Goal: Transaction & Acquisition: Purchase product/service

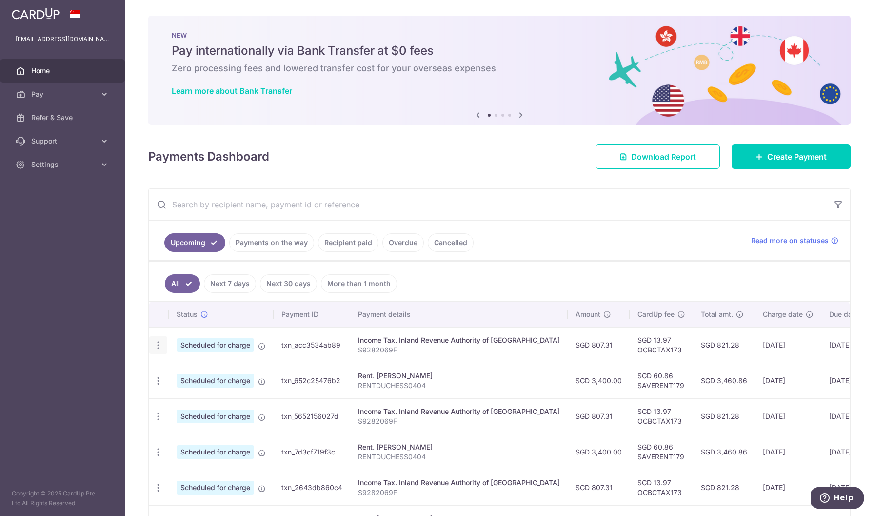
click at [161, 345] on icon "button" at bounding box center [158, 345] width 10 height 10
click at [190, 375] on span "Update payment" at bounding box center [210, 372] width 66 height 12
radio input "true"
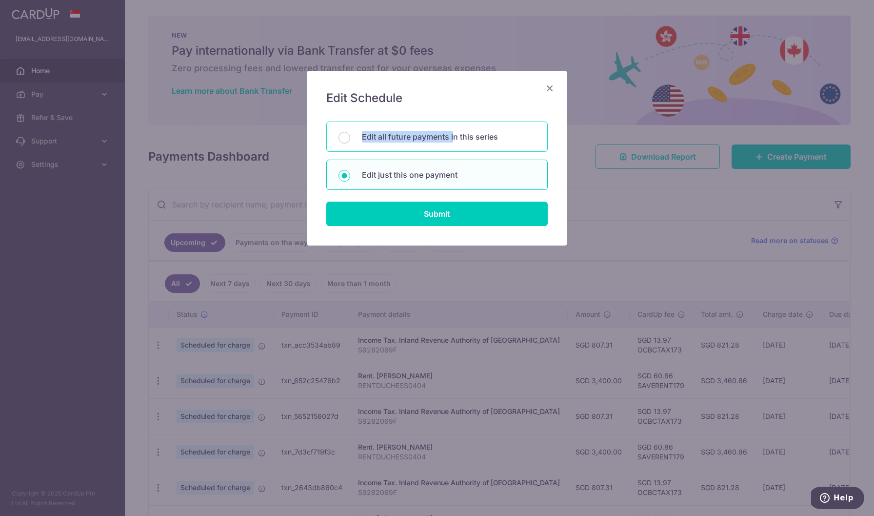
click at [456, 131] on div "Edit all future payments in this series" at bounding box center [436, 136] width 221 height 30
radio input "true"
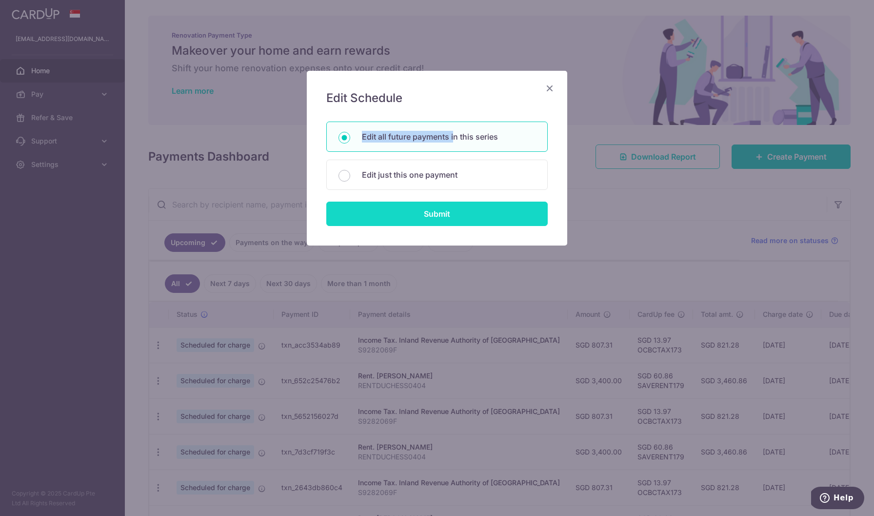
click at [444, 214] on input "Submit" at bounding box center [436, 213] width 221 height 24
radio input "true"
type input "807.31"
type input "S9282069F"
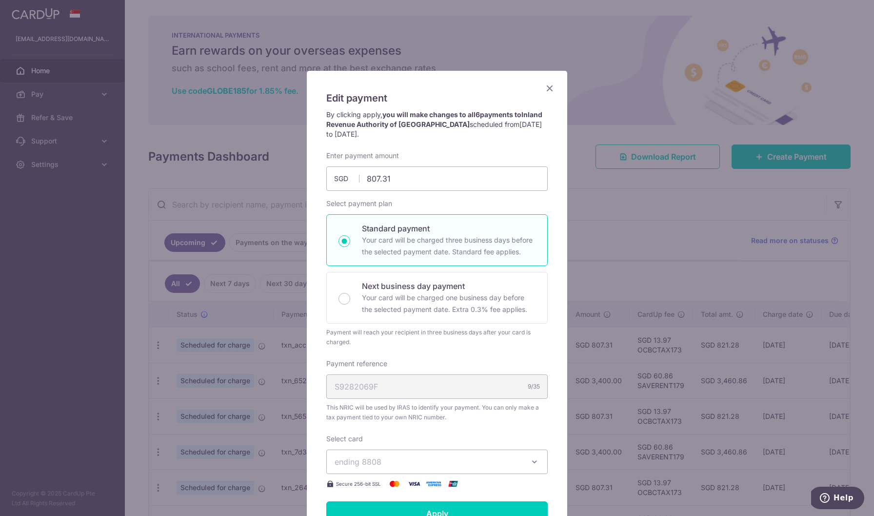
click at [418, 355] on div "Enter payment amount 807.31 807.31 SGD To change the payment amount, please can…" at bounding box center [436, 320] width 221 height 338
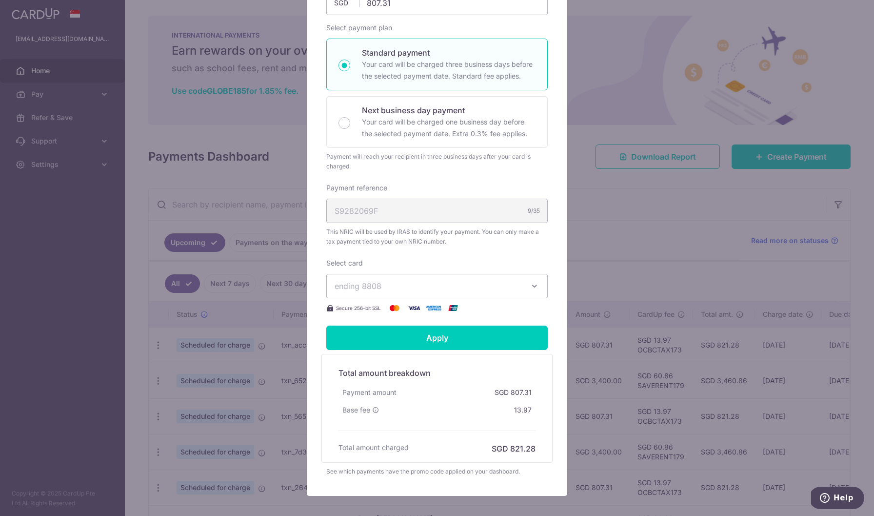
scroll to position [195, 0]
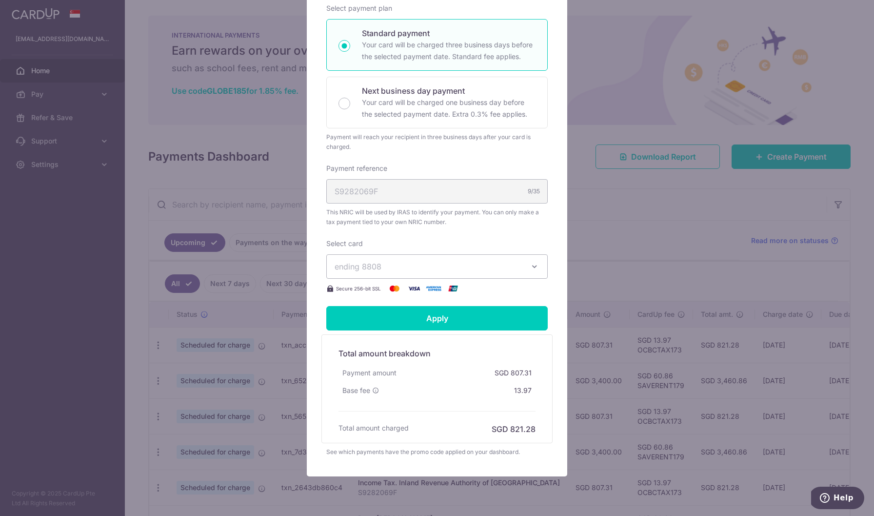
click at [428, 269] on span "ending 8808" at bounding box center [428, 266] width 187 height 12
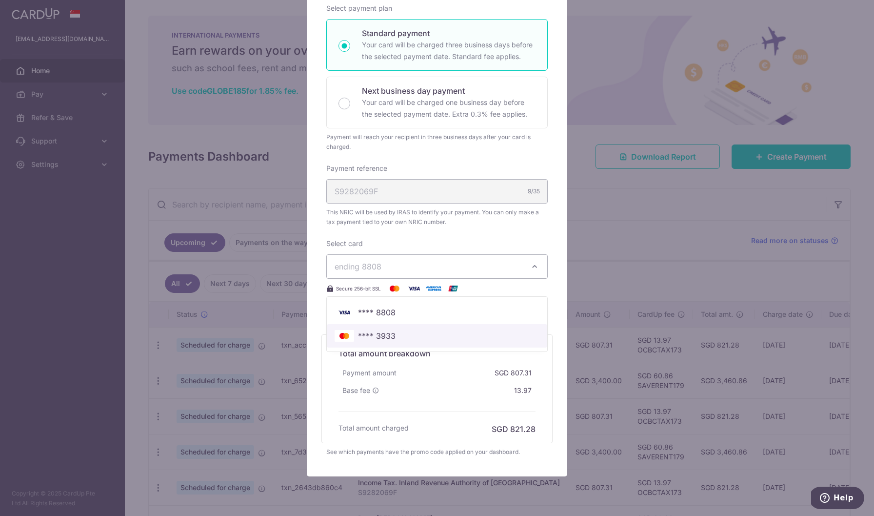
click at [402, 336] on span "**** 3933" at bounding box center [437, 336] width 205 height 12
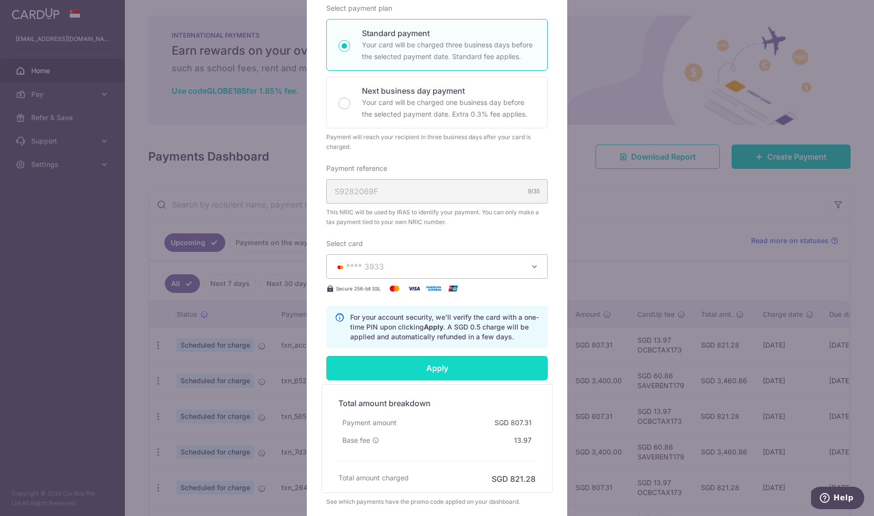
click at [412, 374] on input "Apply" at bounding box center [436, 368] width 221 height 24
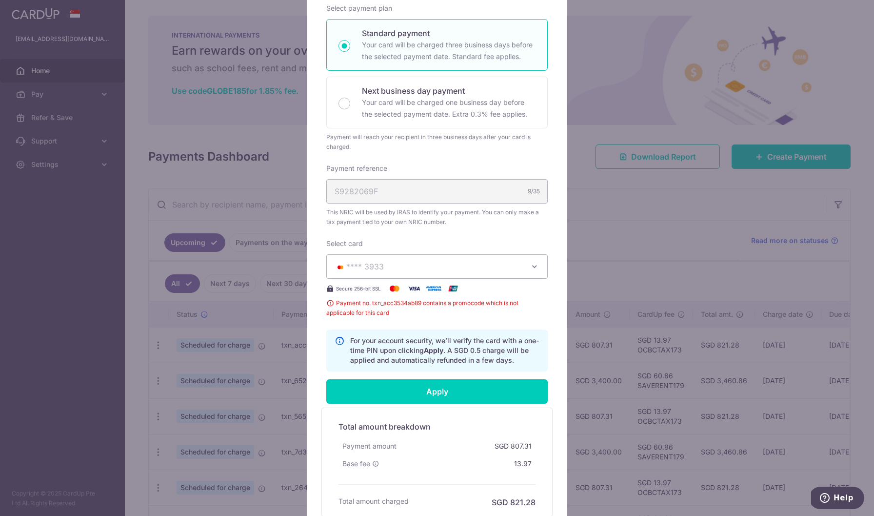
click at [545, 48] on div "Standard payment Your card will be charged three business days before the selec…" at bounding box center [436, 45] width 221 height 52
radio input "true"
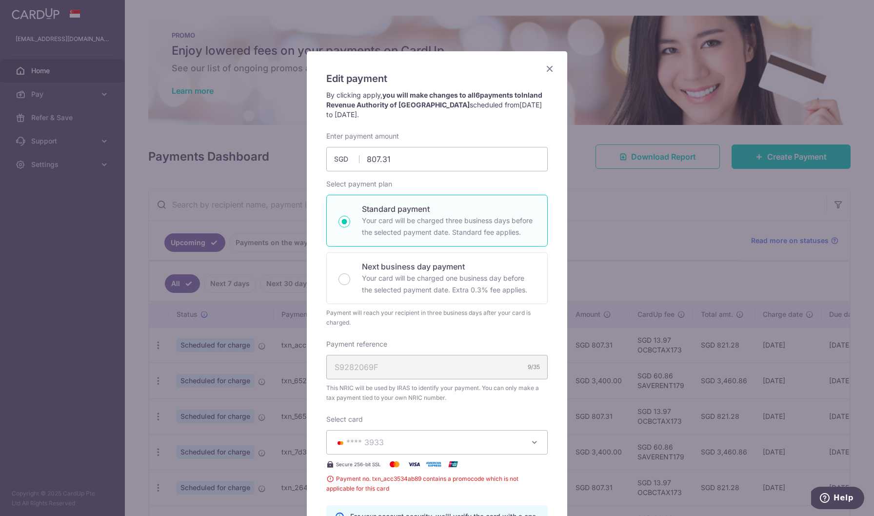
scroll to position [0, 0]
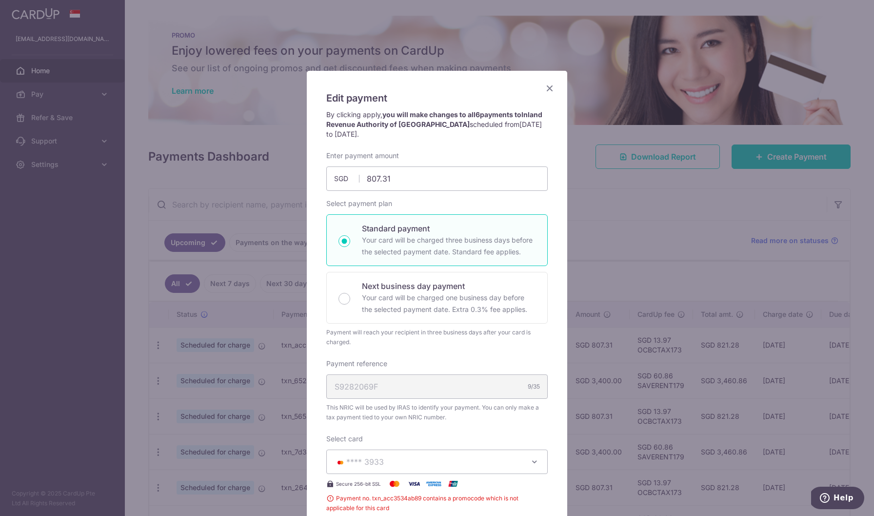
click at [551, 90] on icon "Close" at bounding box center [550, 88] width 12 height 12
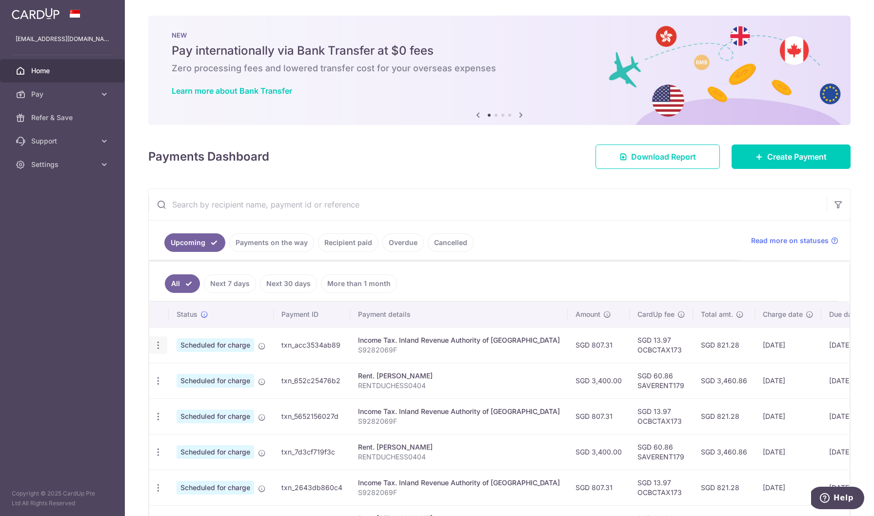
click at [159, 345] on icon "button" at bounding box center [158, 345] width 10 height 10
click at [190, 372] on span "Update payment" at bounding box center [210, 372] width 66 height 12
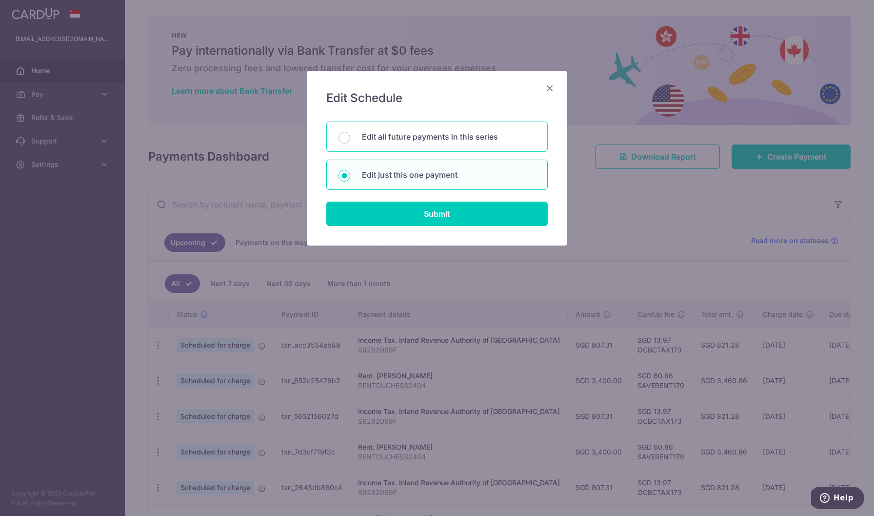
click at [426, 129] on div "Edit all future payments in this series" at bounding box center [436, 136] width 221 height 30
radio input "true"
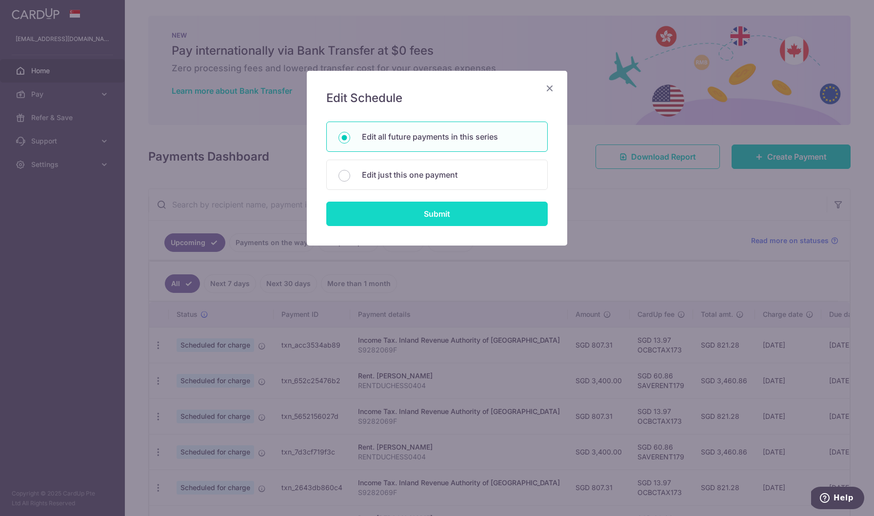
click at [407, 219] on input "Submit" at bounding box center [436, 213] width 221 height 24
radio input "true"
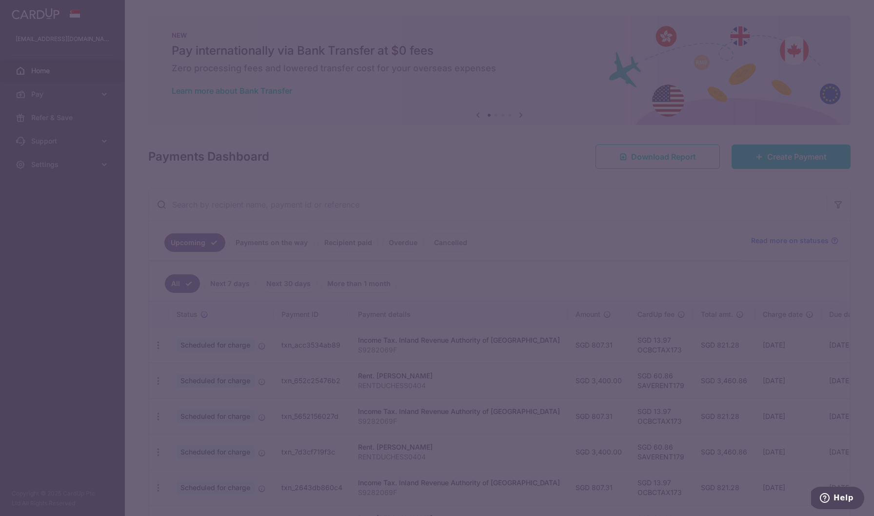
type input "807.31"
type input "S9282069F"
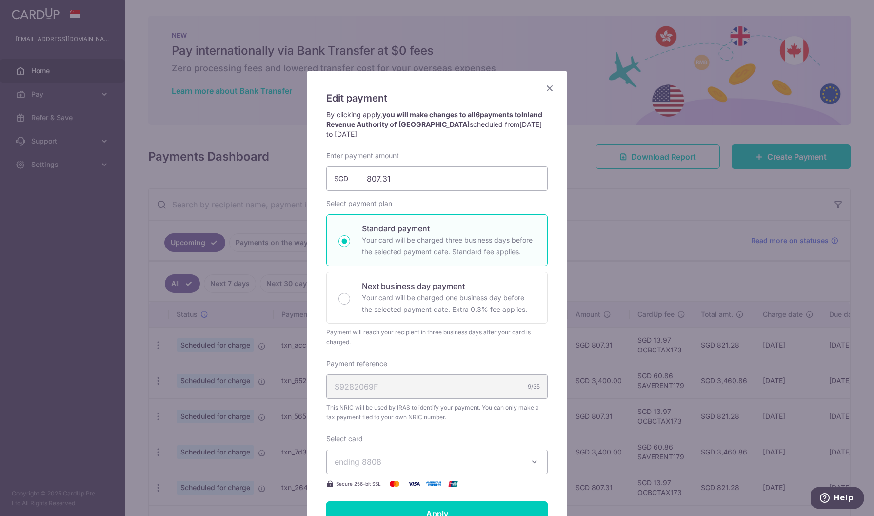
click at [551, 83] on icon "Close" at bounding box center [550, 88] width 12 height 12
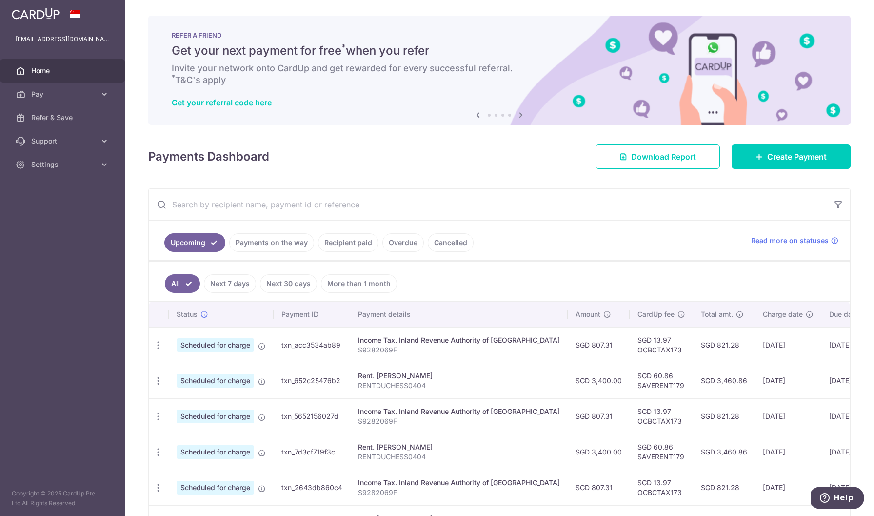
click at [413, 167] on div "Payments Dashboard Download Report Create Payment" at bounding box center [499, 154] width 702 height 28
click at [453, 249] on link "Cancelled" at bounding box center [451, 242] width 46 height 19
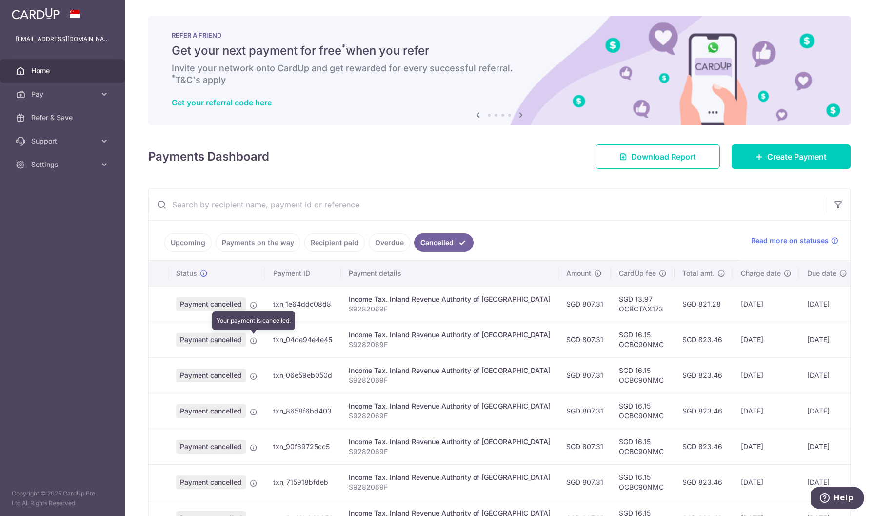
click at [254, 339] on icon at bounding box center [254, 341] width 8 height 8
click at [239, 340] on span "Payment cancelled" at bounding box center [211, 340] width 70 height 14
click at [630, 340] on td "SGD 16.15 OCBC90NMC" at bounding box center [642, 339] width 63 height 36
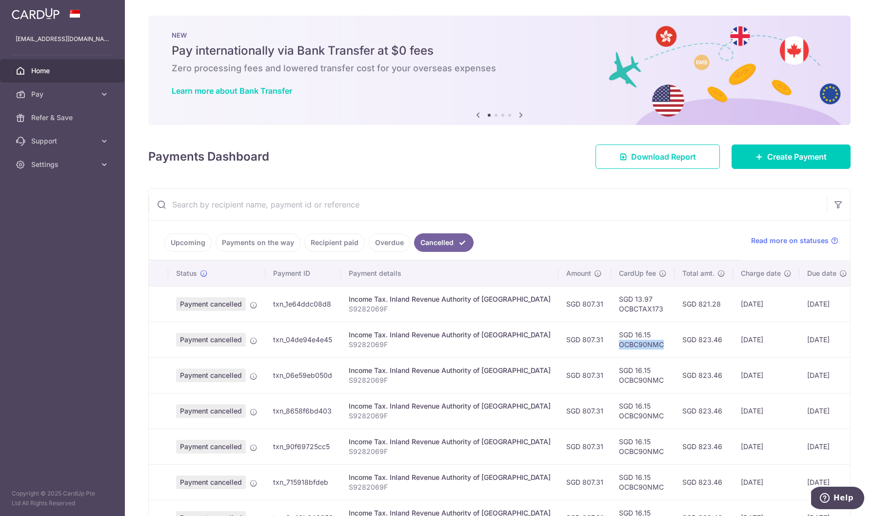
drag, startPoint x: 626, startPoint y: 345, endPoint x: 580, endPoint y: 344, distance: 45.9
click at [611, 344] on td "SGD 16.15 OCBC90NMC" at bounding box center [642, 339] width 63 height 36
click at [611, 345] on td "SGD 16.15 OCBC90NMC" at bounding box center [642, 339] width 63 height 36
click at [280, 341] on td "txn_04de94e4e45" at bounding box center [303, 339] width 76 height 36
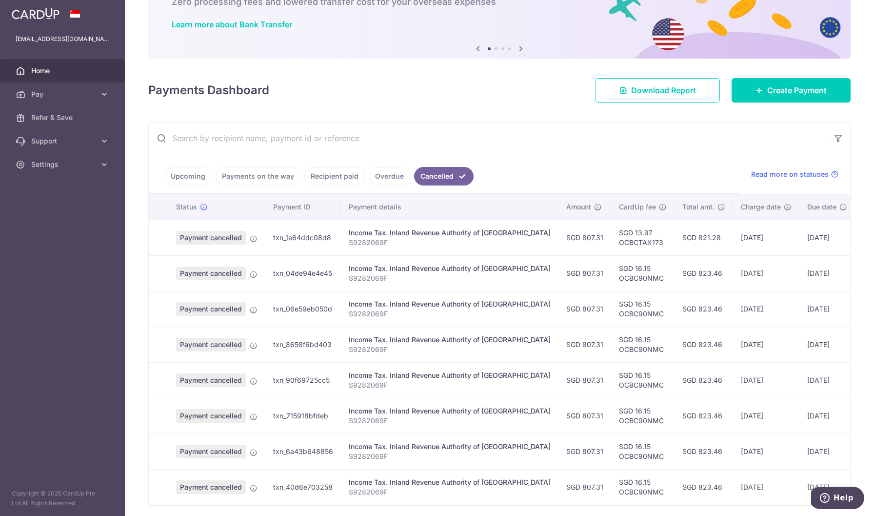
scroll to position [47, 0]
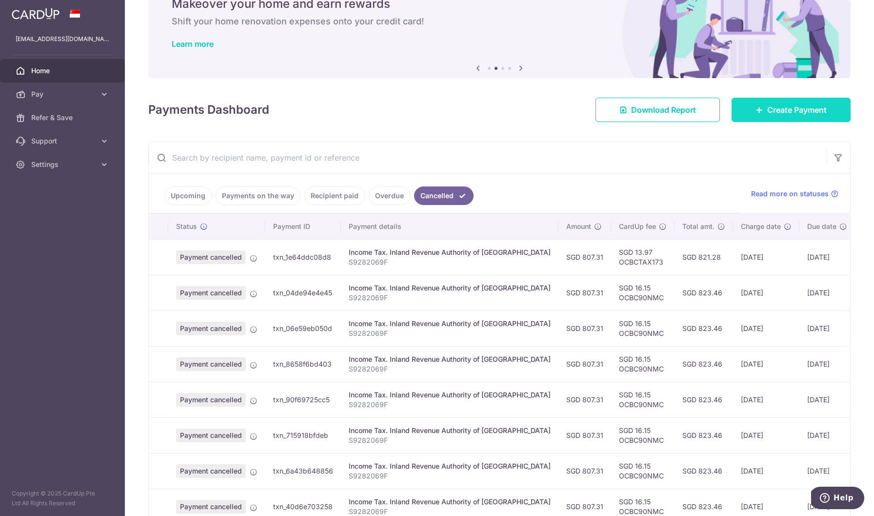
click at [775, 100] on link "Create Payment" at bounding box center [791, 110] width 119 height 24
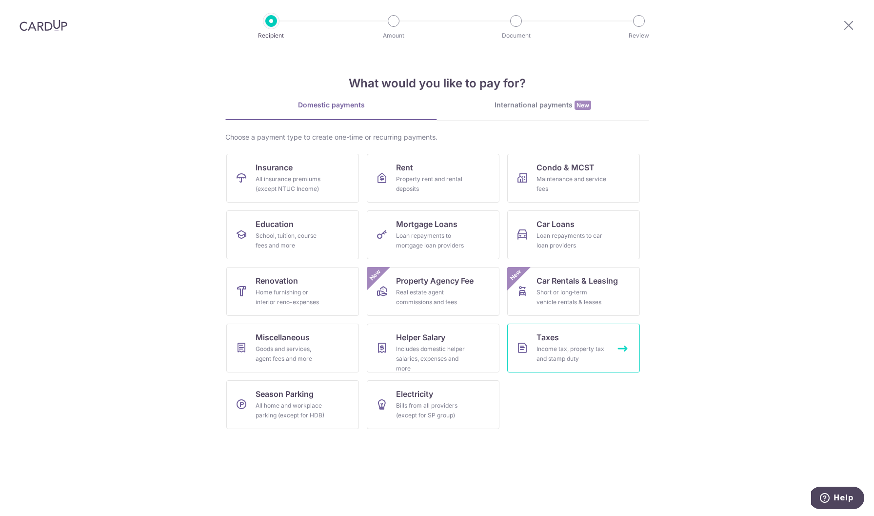
click at [565, 343] on link "Taxes Income tax, property tax and stamp duty" at bounding box center [573, 347] width 133 height 49
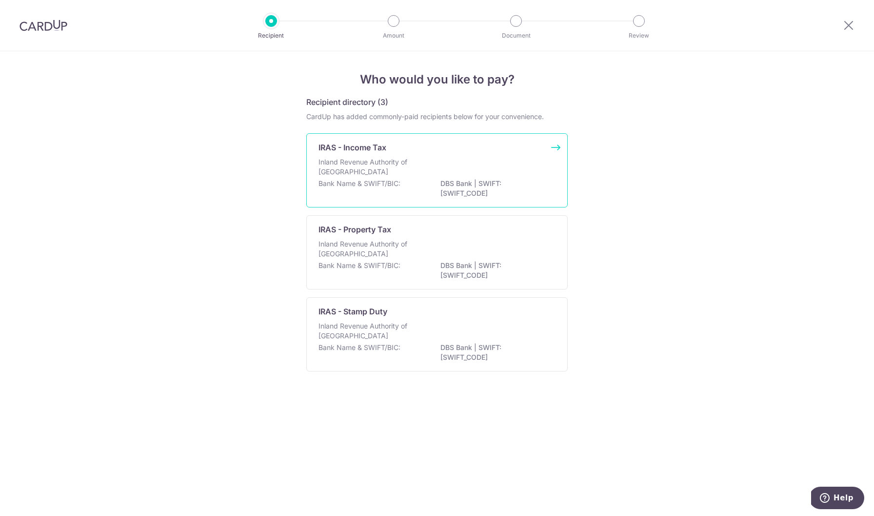
click at [480, 187] on p "DBS Bank | SWIFT: DBSSSGSGXXX" at bounding box center [494, 189] width 109 height 20
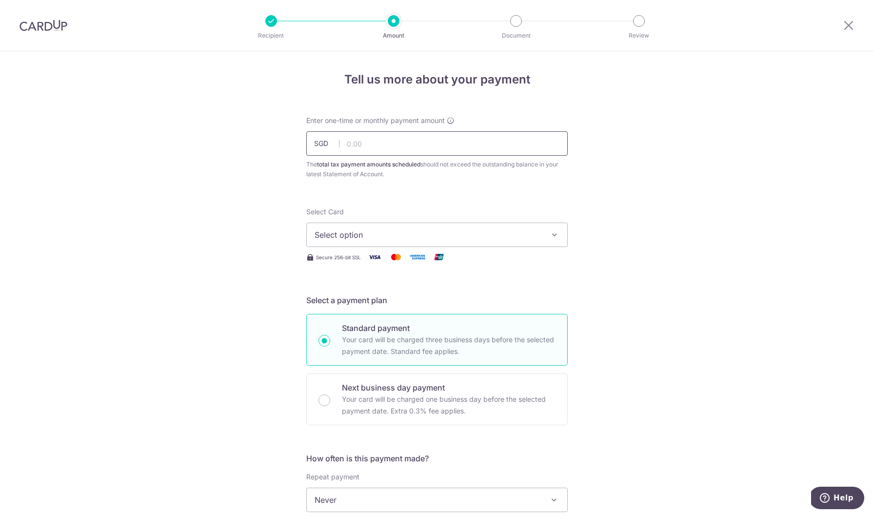
click at [421, 148] on input "text" at bounding box center [436, 143] width 261 height 24
type input "807.31"
click at [458, 238] on span "Select option" at bounding box center [428, 235] width 227 height 12
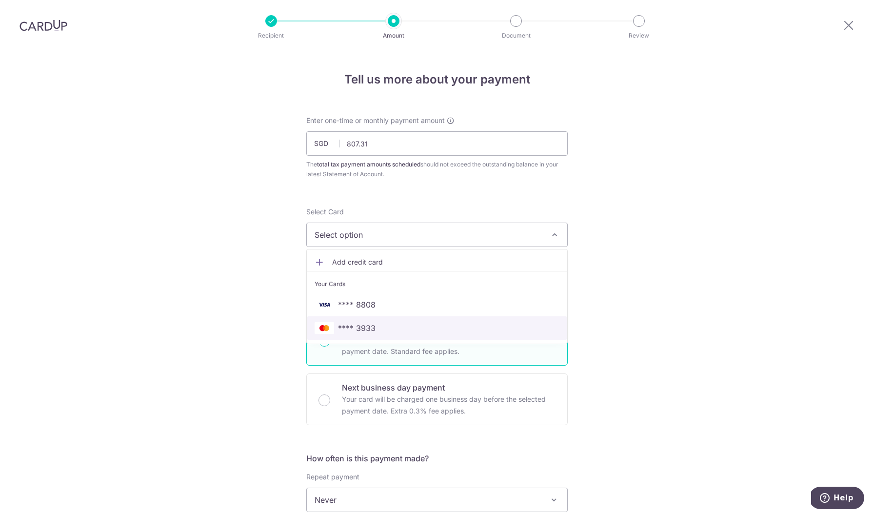
click at [388, 337] on link "**** 3933" at bounding box center [437, 327] width 260 height 23
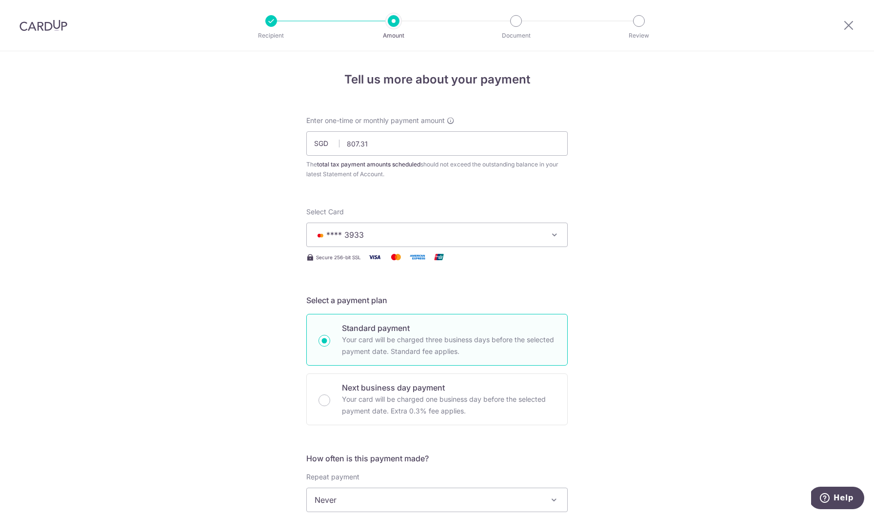
click at [265, 333] on div "Tell us more about your payment Enter one-time or monthly payment amount SGD 80…" at bounding box center [437, 504] width 874 height 906
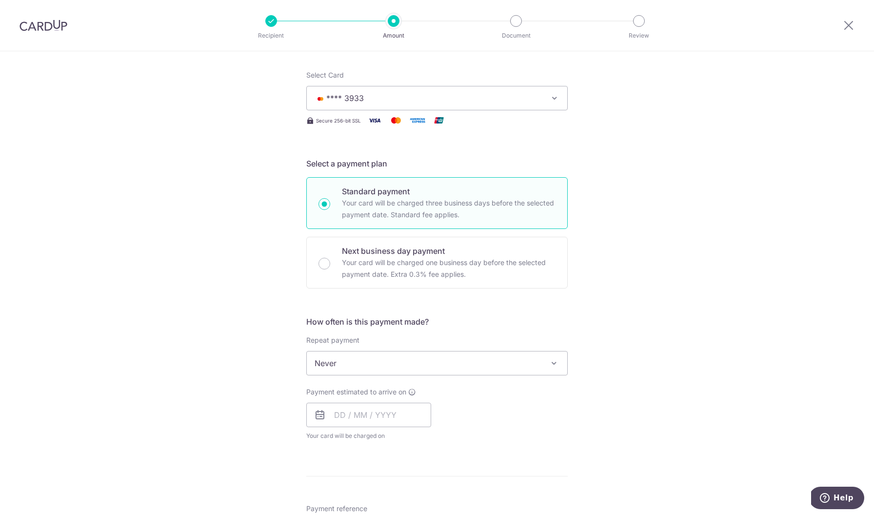
scroll to position [156, 0]
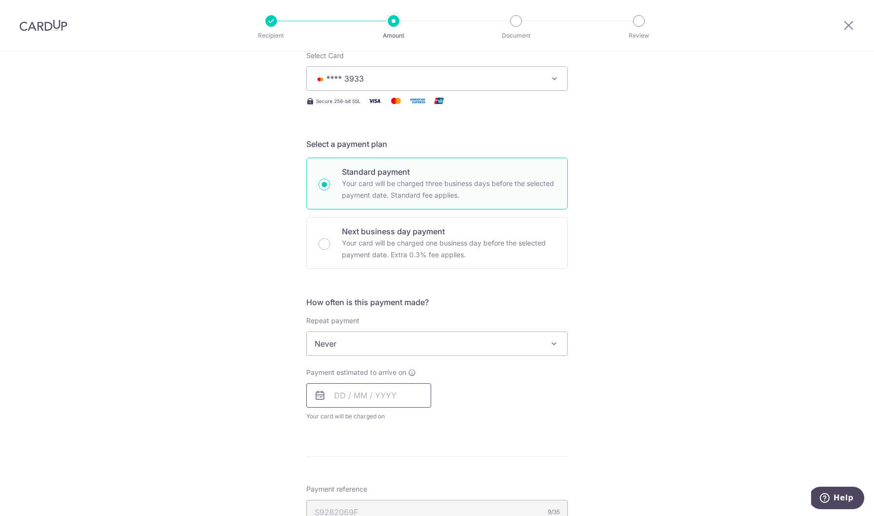
click at [386, 392] on input "text" at bounding box center [368, 395] width 125 height 24
click at [277, 411] on div "Tell us more about your payment Enter one-time or monthly payment amount SGD 80…" at bounding box center [437, 348] width 874 height 906
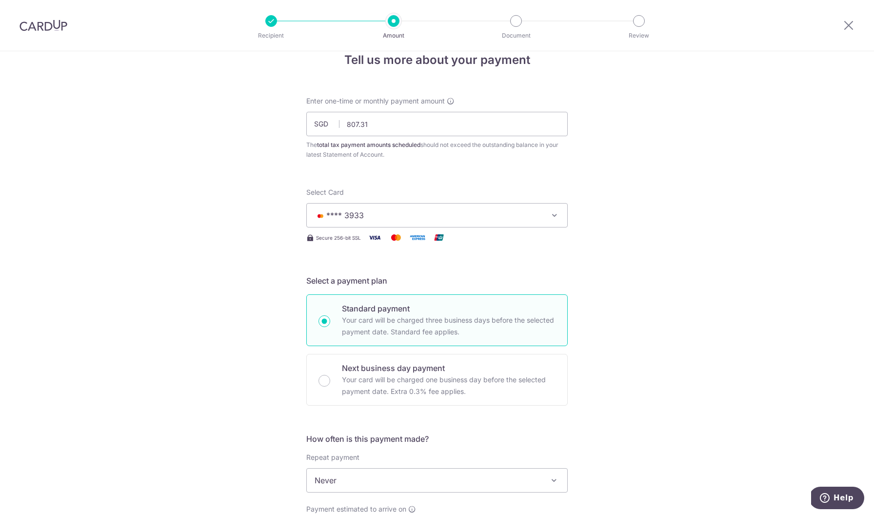
scroll to position [0, 0]
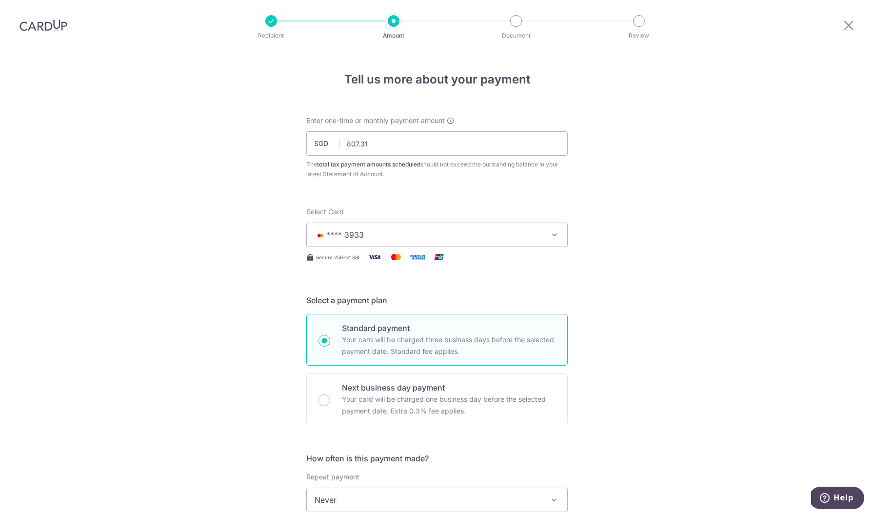
click at [250, 341] on div "Tell us more about your payment Enter one-time or monthly payment amount SGD 80…" at bounding box center [437, 504] width 874 height 906
click at [247, 319] on div "Tell us more about your payment Enter one-time or monthly payment amount SGD 80…" at bounding box center [437, 504] width 874 height 906
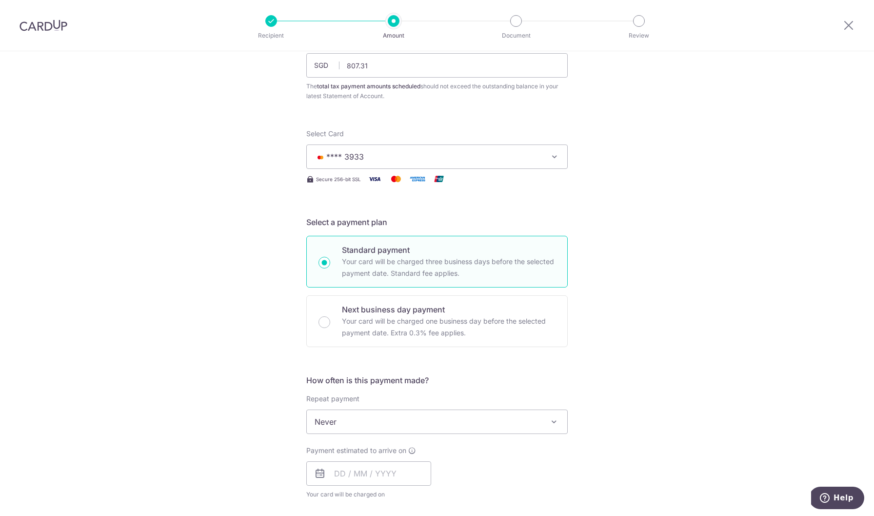
scroll to position [59, 0]
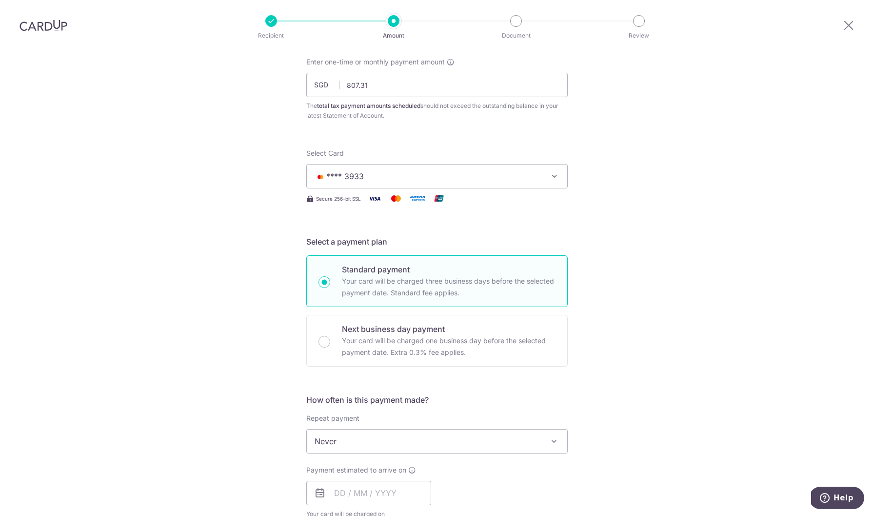
click at [291, 354] on div "Tell us more about your payment Enter one-time or monthly payment amount SGD 80…" at bounding box center [437, 446] width 874 height 906
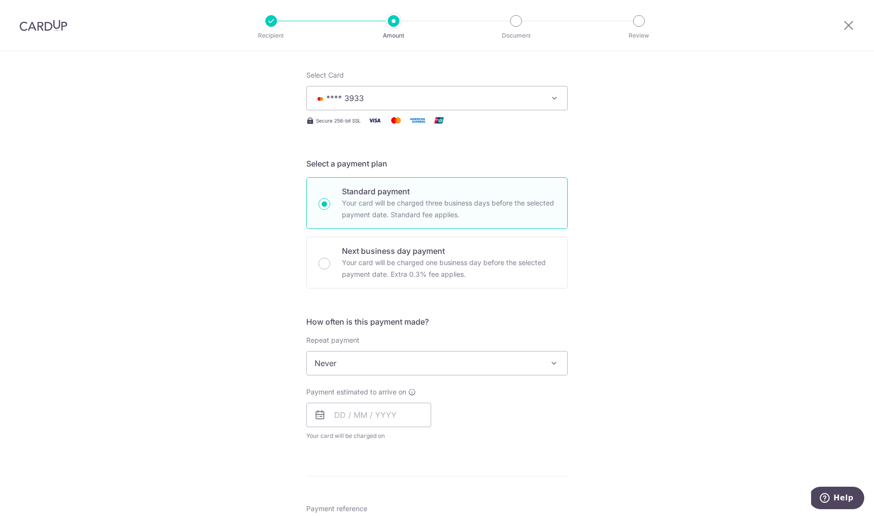
scroll to position [156, 0]
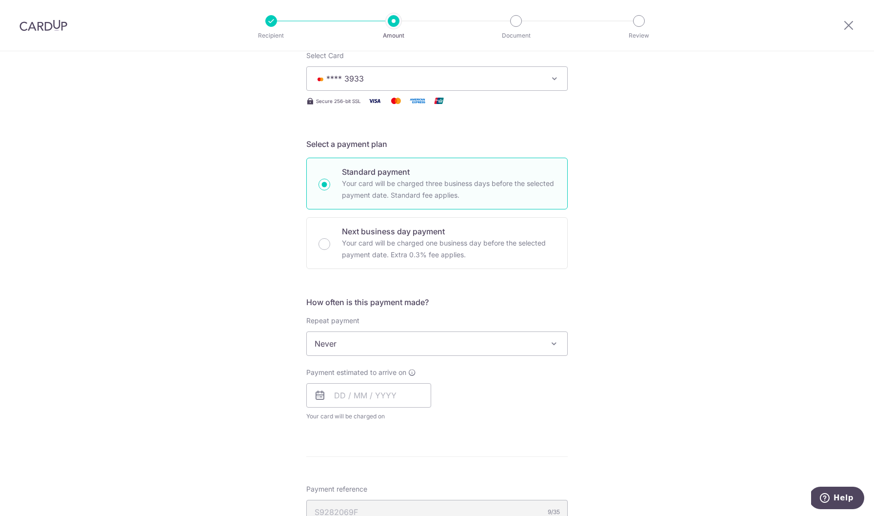
click at [336, 338] on span "Never" at bounding box center [437, 343] width 260 height 23
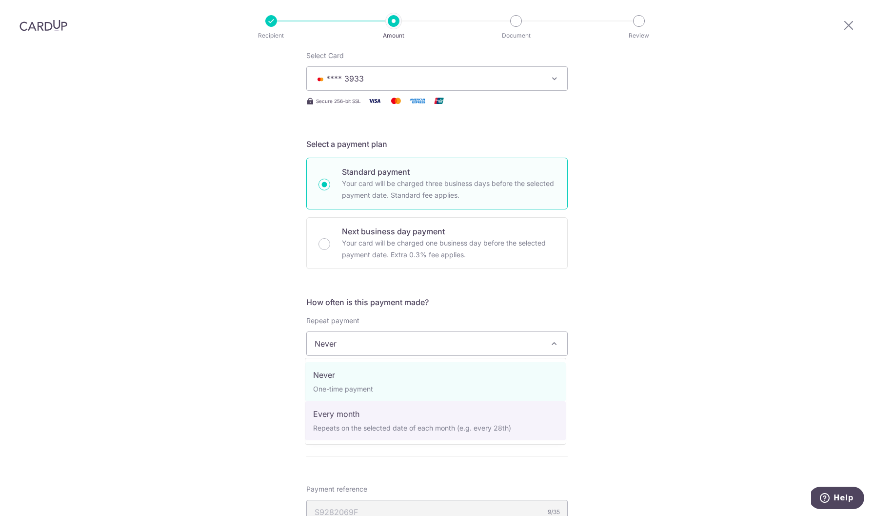
select select "3"
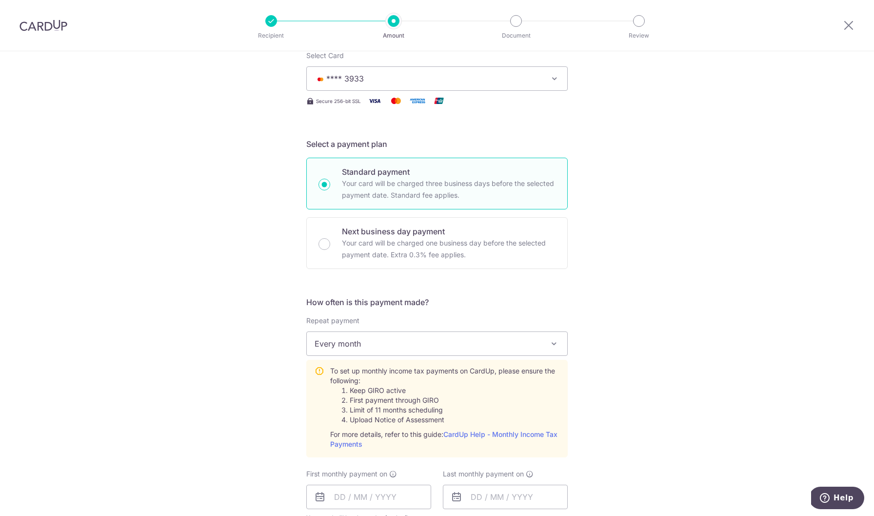
click at [283, 342] on div "Tell us more about your payment Enter one-time or monthly payment amount SGD 80…" at bounding box center [437, 403] width 874 height 1017
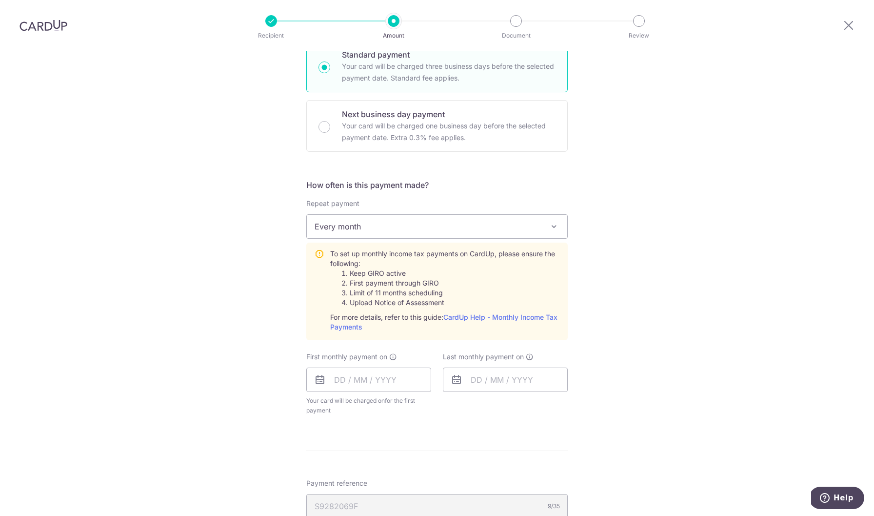
scroll to position [293, 0]
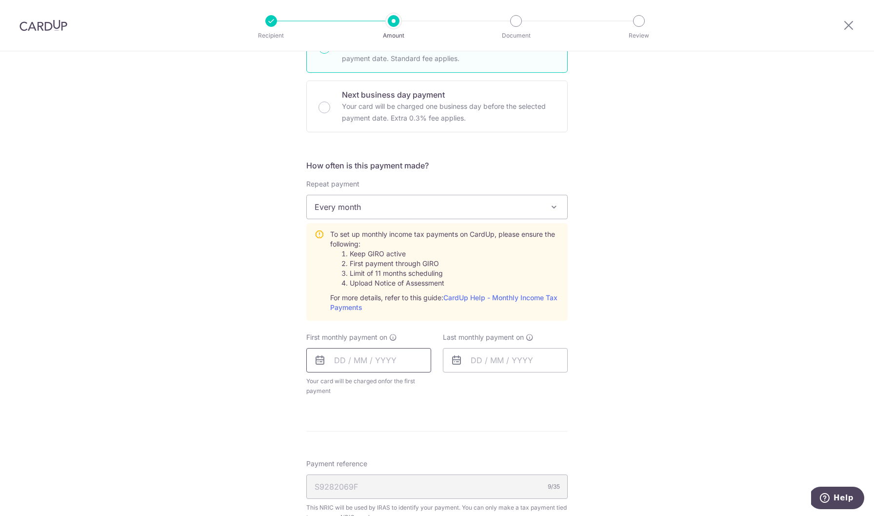
click at [352, 360] on input "text" at bounding box center [368, 360] width 125 height 24
click at [362, 469] on link "14" at bounding box center [366, 468] width 16 height 16
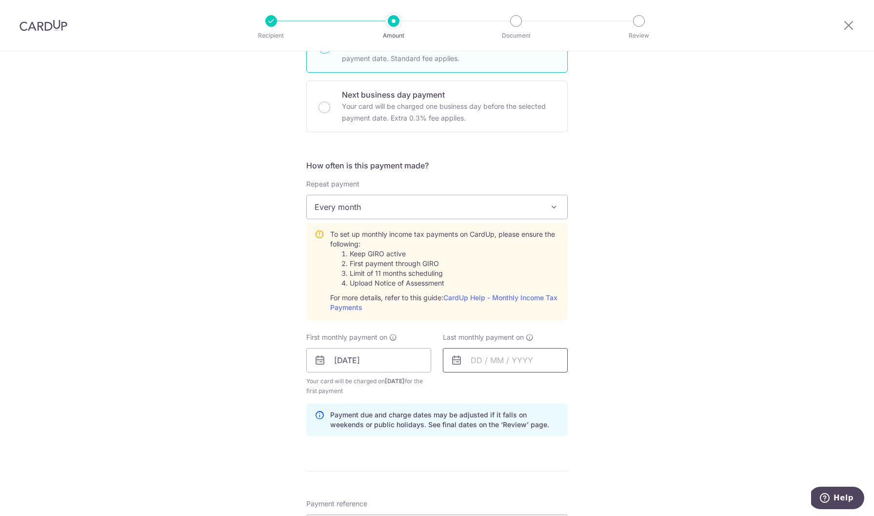
click at [483, 364] on input "text" at bounding box center [505, 360] width 125 height 24
click at [336, 365] on input "14/10/2025" at bounding box center [368, 360] width 125 height 24
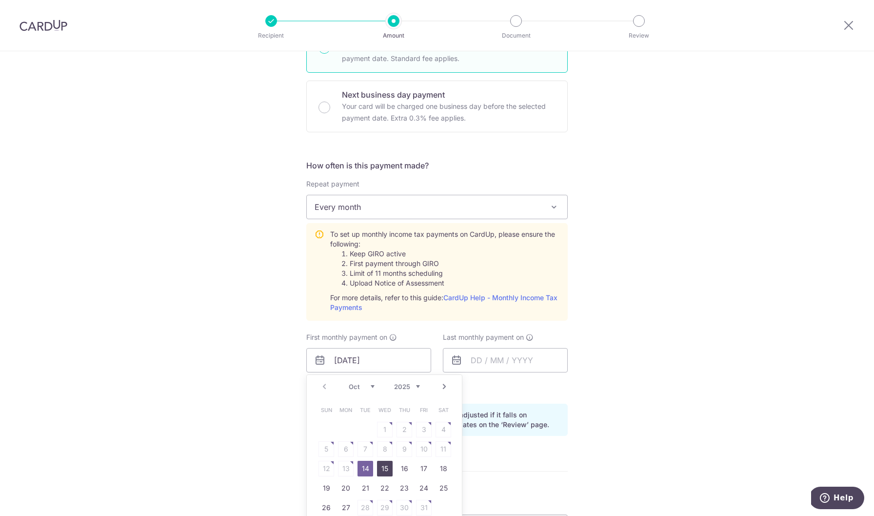
click at [384, 470] on link "15" at bounding box center [385, 468] width 16 height 16
type input "[DATE]"
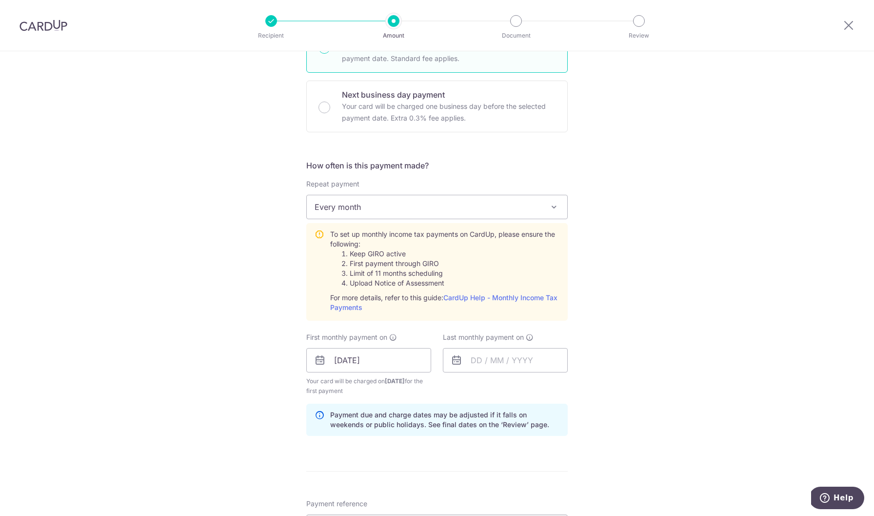
click at [288, 453] on div "Tell us more about your payment Enter one-time or monthly payment amount SGD 80…" at bounding box center [437, 287] width 874 height 1057
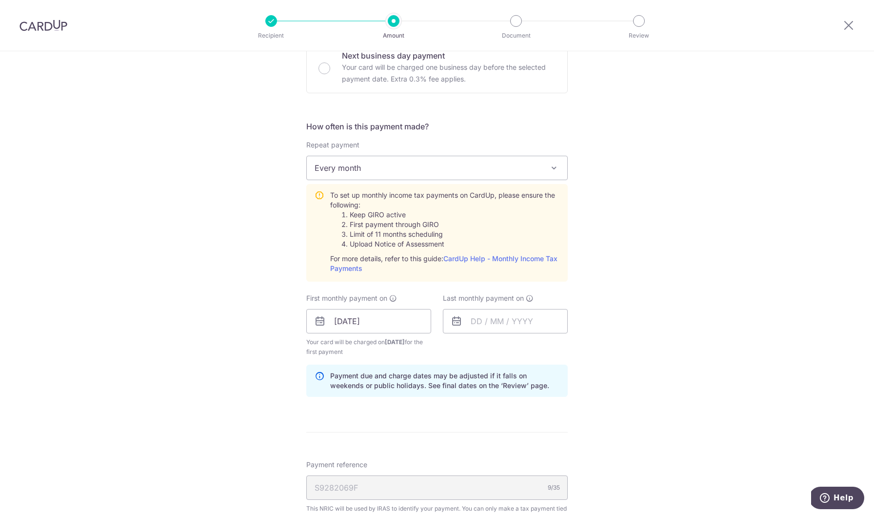
scroll to position [351, 0]
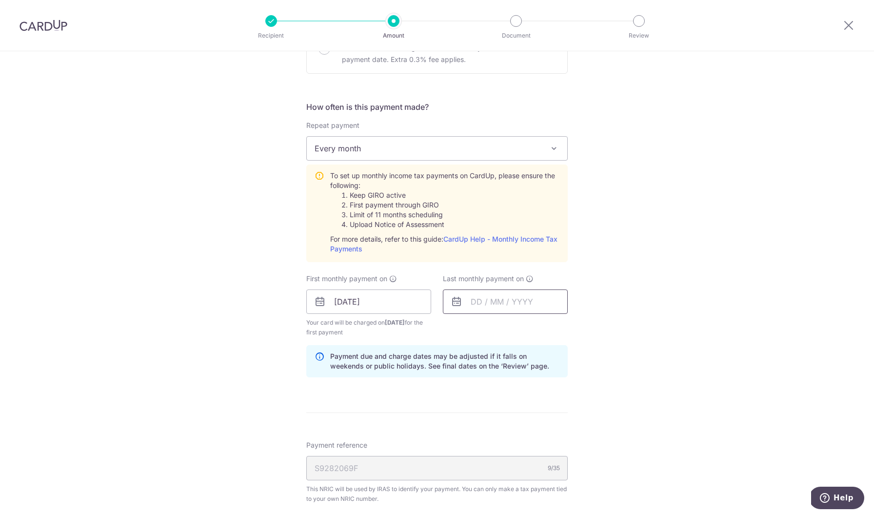
click at [477, 303] on input "text" at bounding box center [505, 301] width 125 height 24
click at [465, 409] on link "15" at bounding box center [463, 410] width 16 height 16
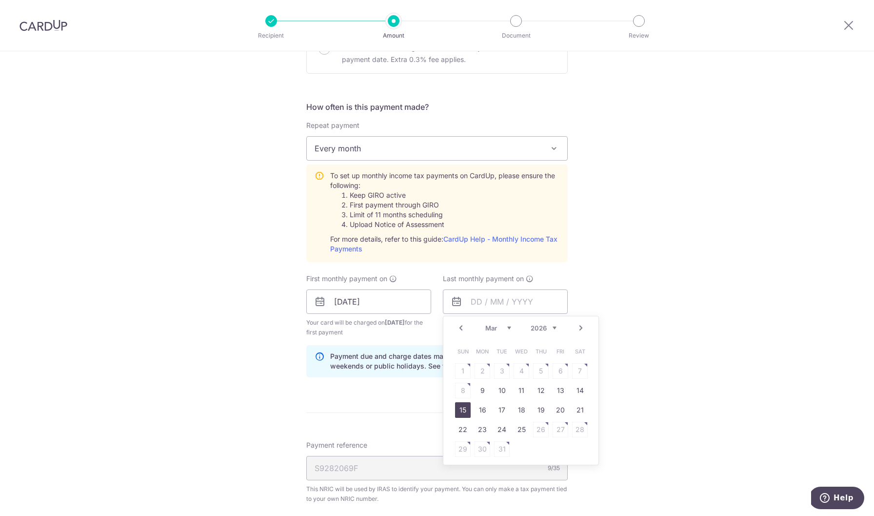
type input "[DATE]"
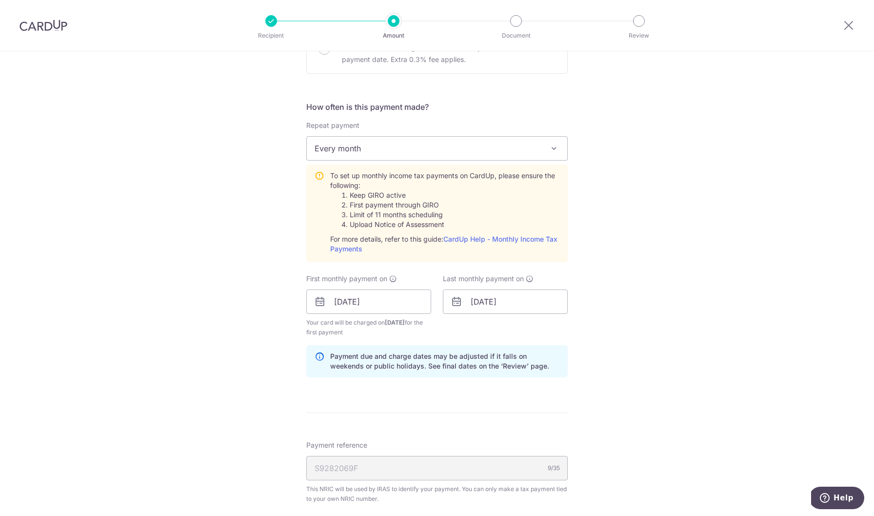
click at [503, 330] on div "Last monthly payment on 15/03/2026 Prev Next Jan Feb Mar Apr May Jun Jul Aug Se…" at bounding box center [505, 305] width 137 height 63
click at [634, 176] on div "Tell us more about your payment Enter one-time or monthly payment amount SGD 80…" at bounding box center [437, 228] width 874 height 1057
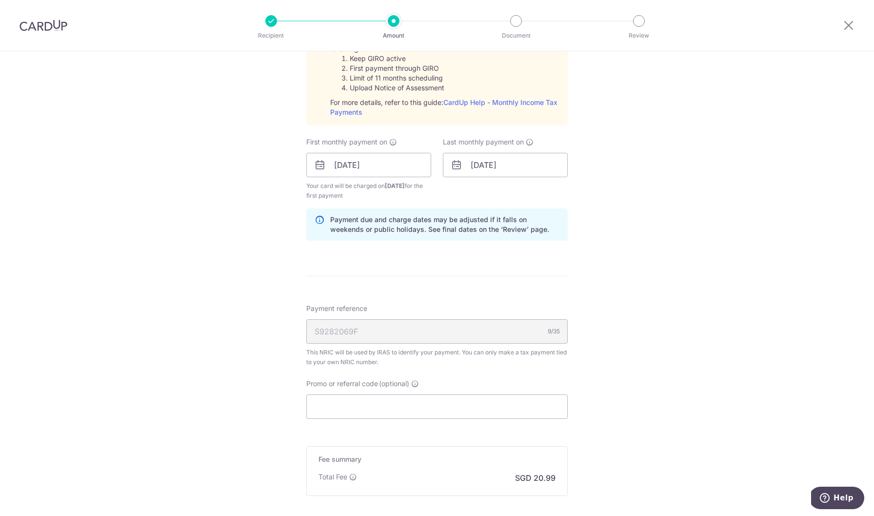
scroll to position [507, 0]
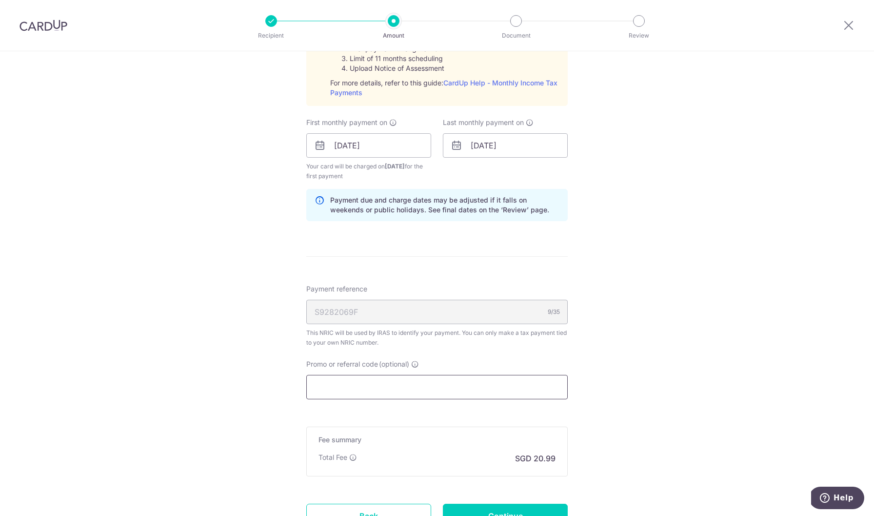
click at [467, 396] on input "Promo or referral code (optional)" at bounding box center [436, 387] width 261 height 24
paste input "OCBC90NMC"
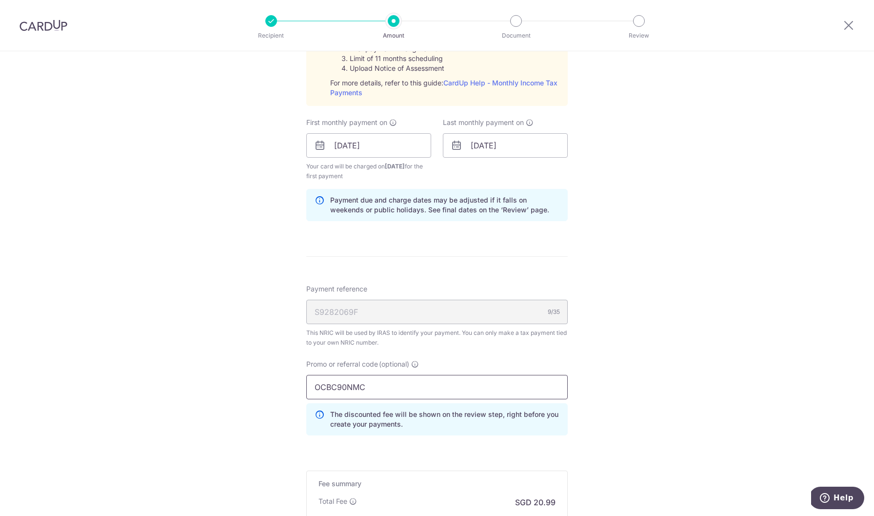
type input "OCBC90NMC"
click at [224, 412] on div "Tell us more about your payment Enter one-time or monthly payment amount SGD 80…" at bounding box center [437, 94] width 874 height 1101
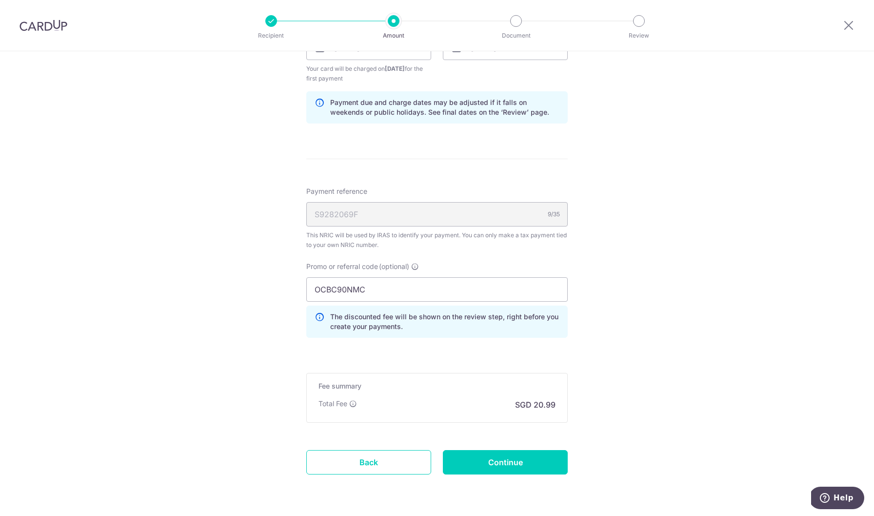
scroll to position [624, 0]
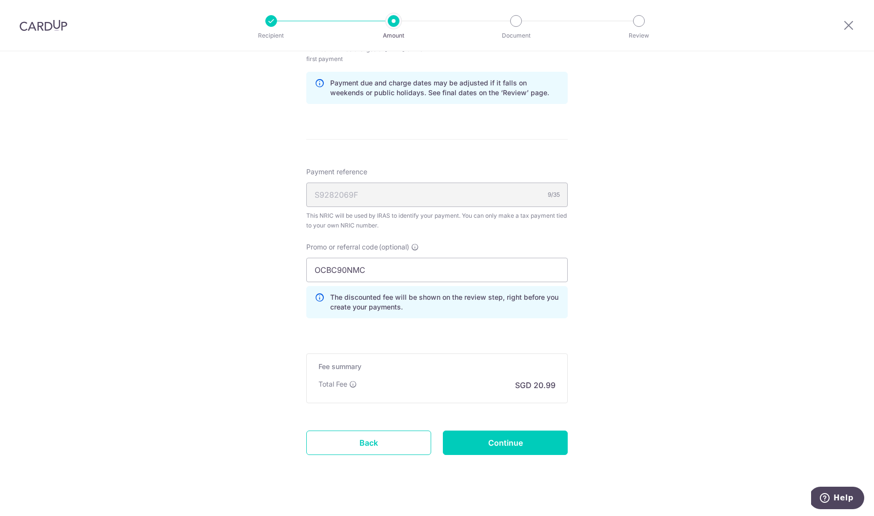
click at [494, 443] on input "Continue" at bounding box center [505, 442] width 125 height 24
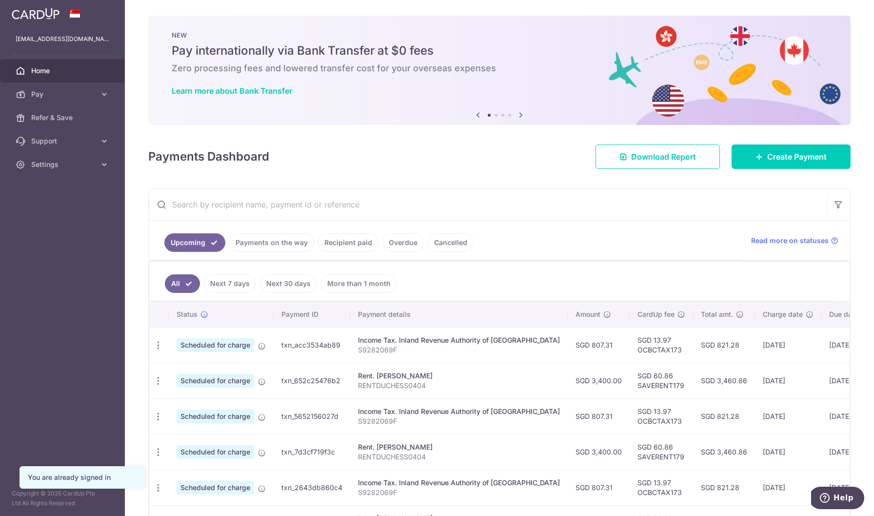
click at [450, 243] on link "Cancelled" at bounding box center [451, 242] width 46 height 19
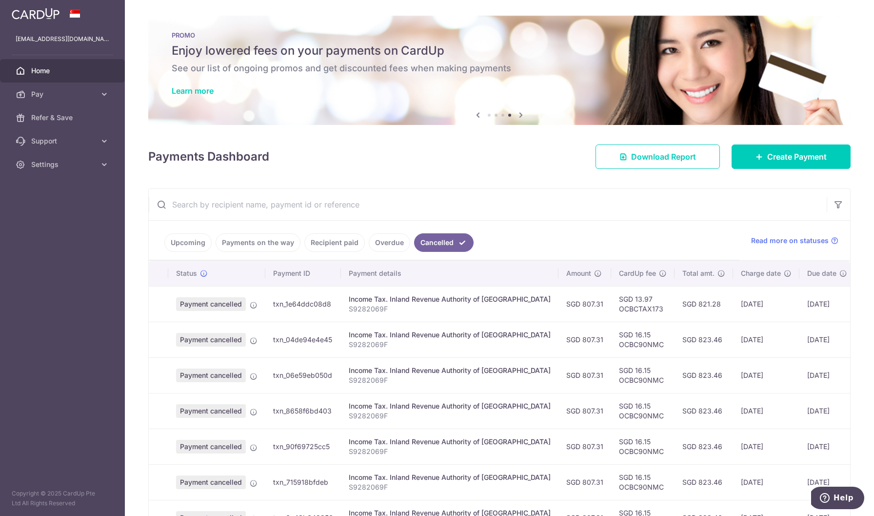
click at [582, 192] on input "text" at bounding box center [488, 204] width 678 height 31
click at [538, 207] on input "text" at bounding box center [488, 204] width 678 height 31
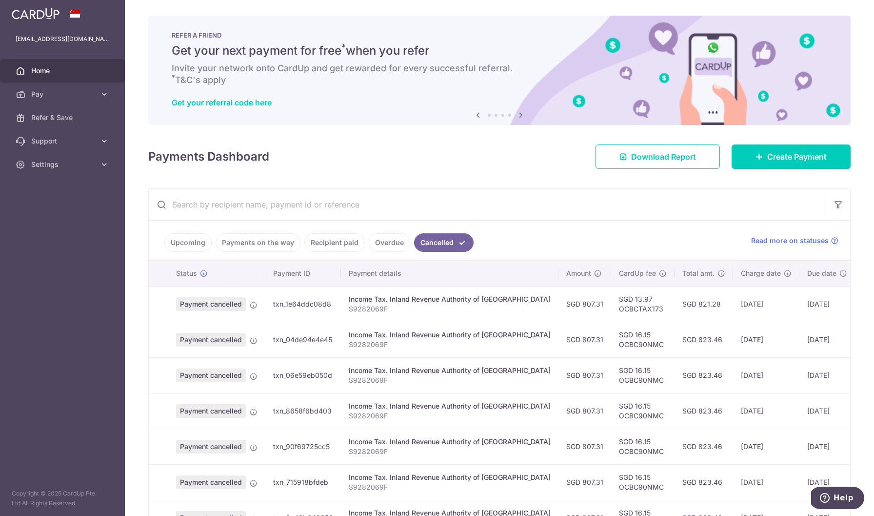
click at [613, 201] on input "text" at bounding box center [488, 204] width 678 height 31
click at [158, 468] on td at bounding box center [159, 482] width 20 height 36
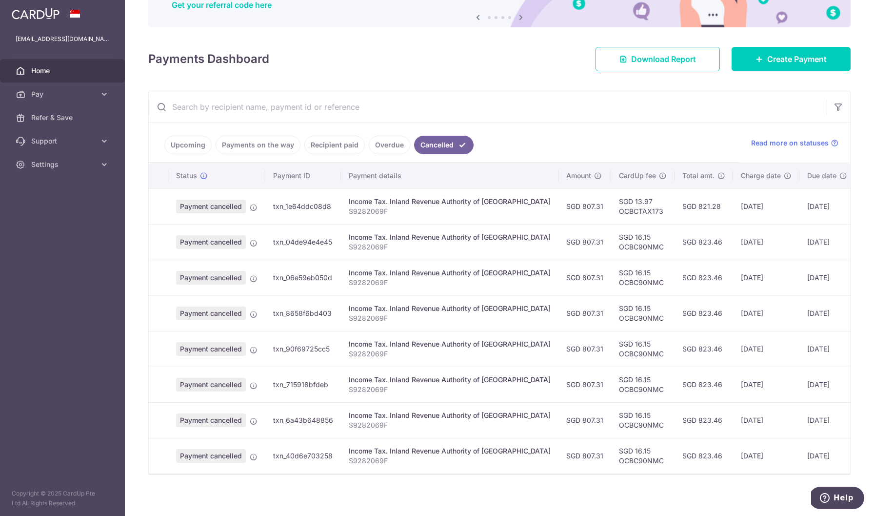
scroll to position [102, 0]
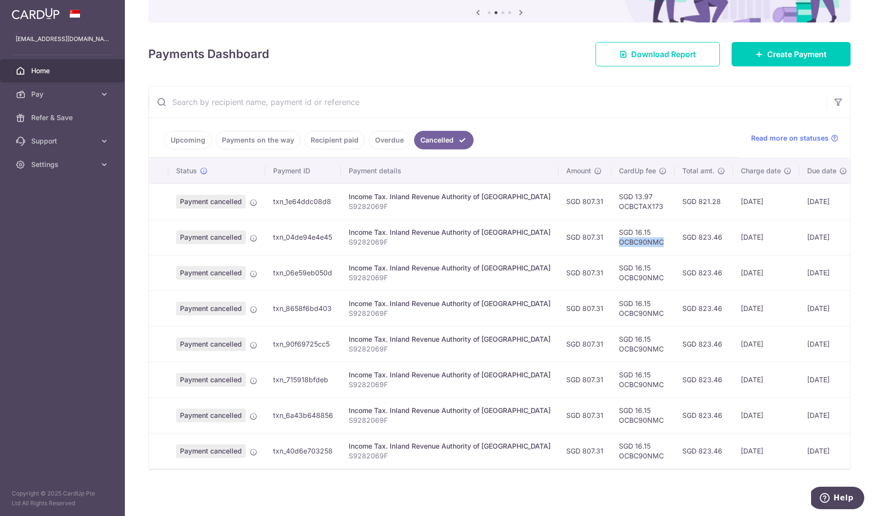
drag, startPoint x: 630, startPoint y: 240, endPoint x: 584, endPoint y: 240, distance: 46.3
click at [611, 240] on td "SGD 16.15 OCBC90NMC" at bounding box center [642, 237] width 63 height 36
copy td "OCBC90NMC"
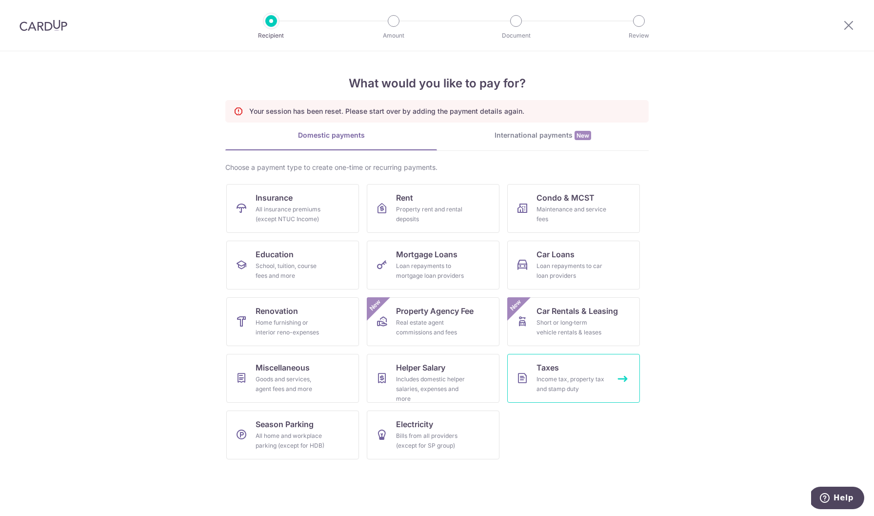
click at [570, 385] on div "Income tax, property tax and stamp duty" at bounding box center [572, 384] width 70 height 20
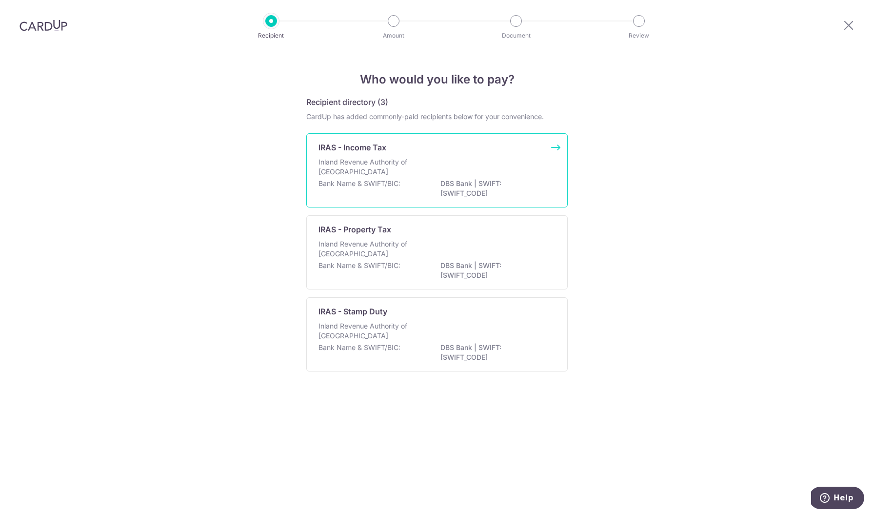
click at [459, 174] on div "Inland Revenue Authority of Singapore" at bounding box center [436, 167] width 237 height 21
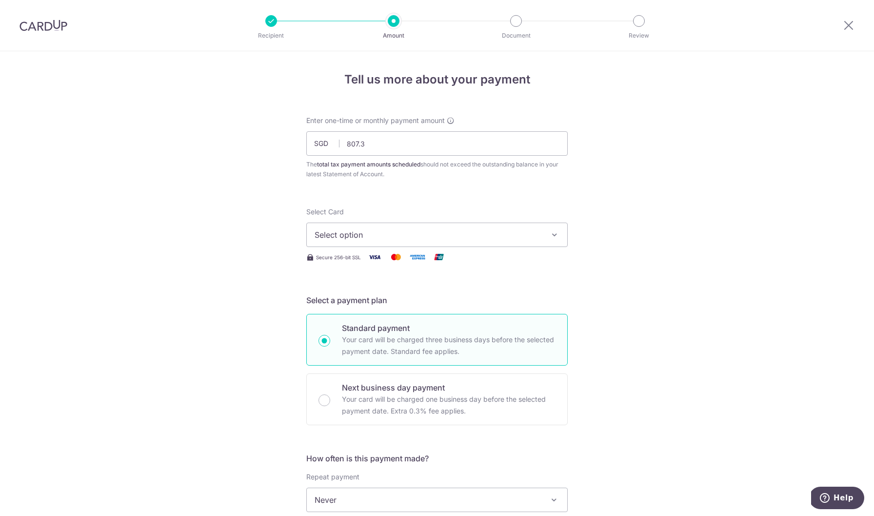
type input "807.31"
click at [435, 240] on span "Select option" at bounding box center [428, 235] width 227 height 12
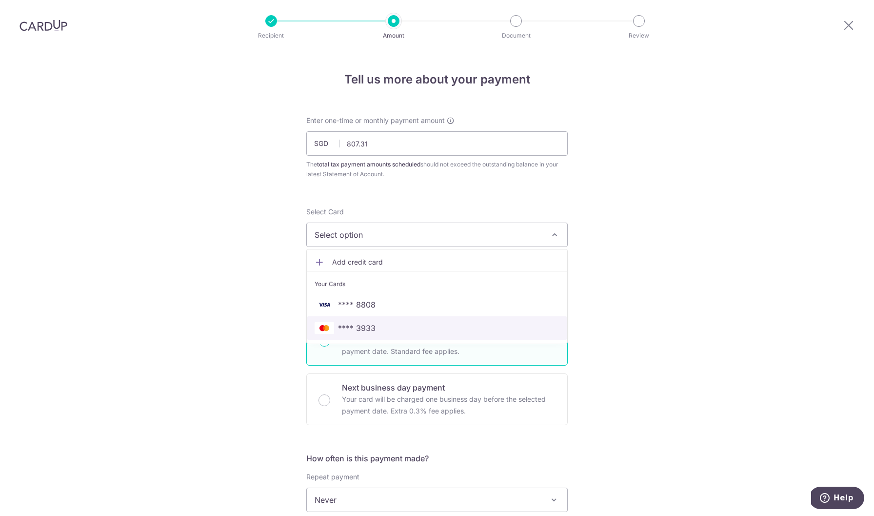
click at [401, 326] on span "**** 3933" at bounding box center [437, 328] width 245 height 12
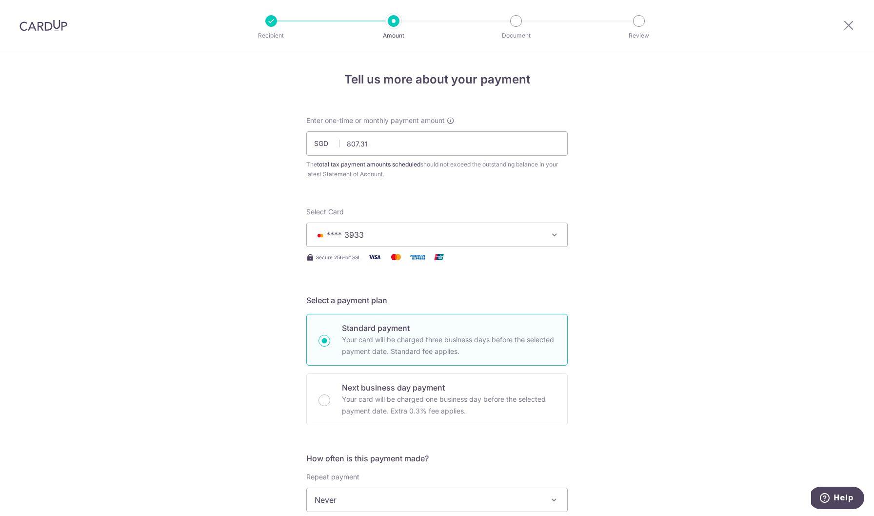
click at [268, 376] on div "Tell us more about your payment Enter one-time or monthly payment amount SGD 80…" at bounding box center [437, 504] width 874 height 906
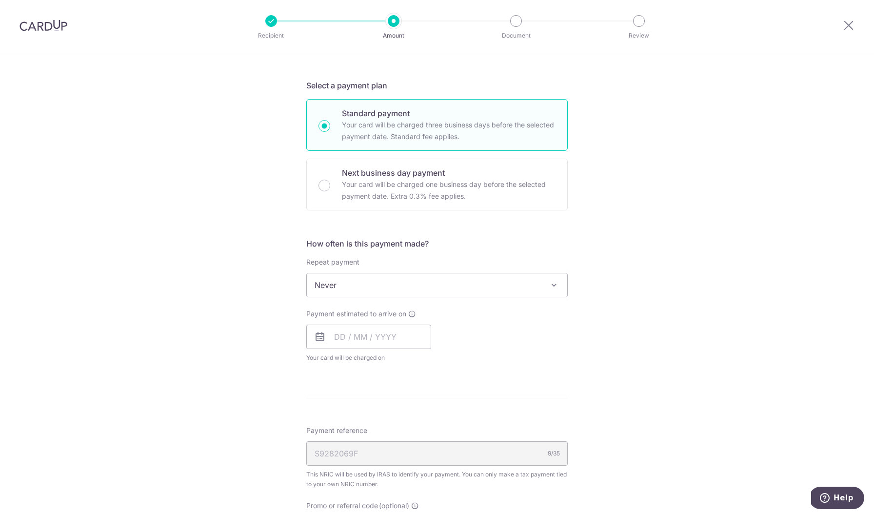
scroll to position [254, 0]
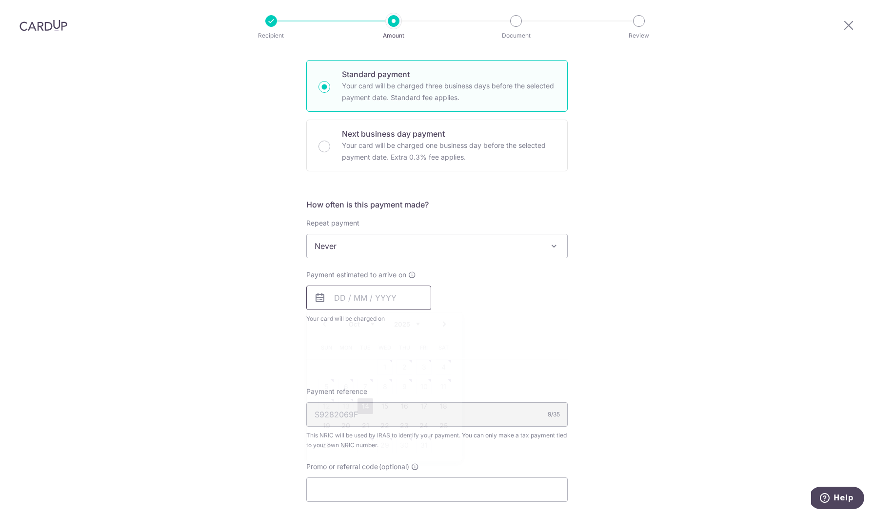
click at [362, 298] on input "text" at bounding box center [368, 297] width 125 height 24
click at [381, 240] on span "Never" at bounding box center [437, 245] width 260 height 23
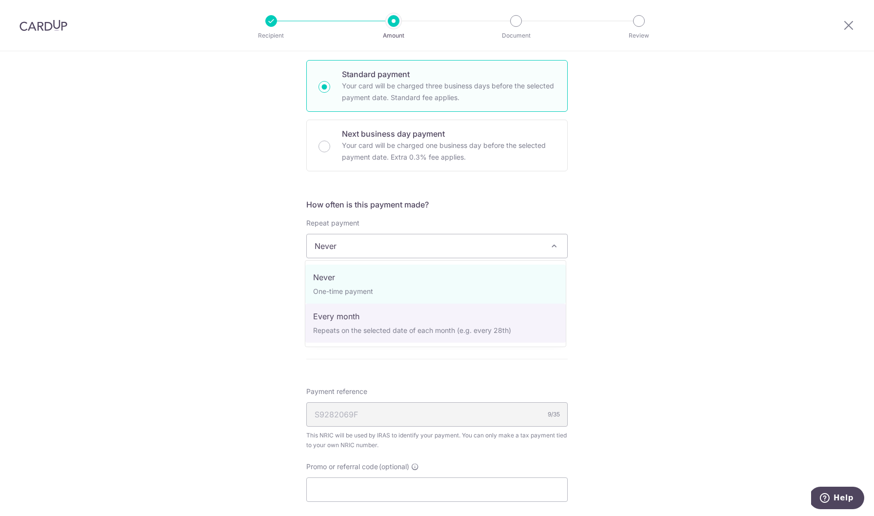
select select "3"
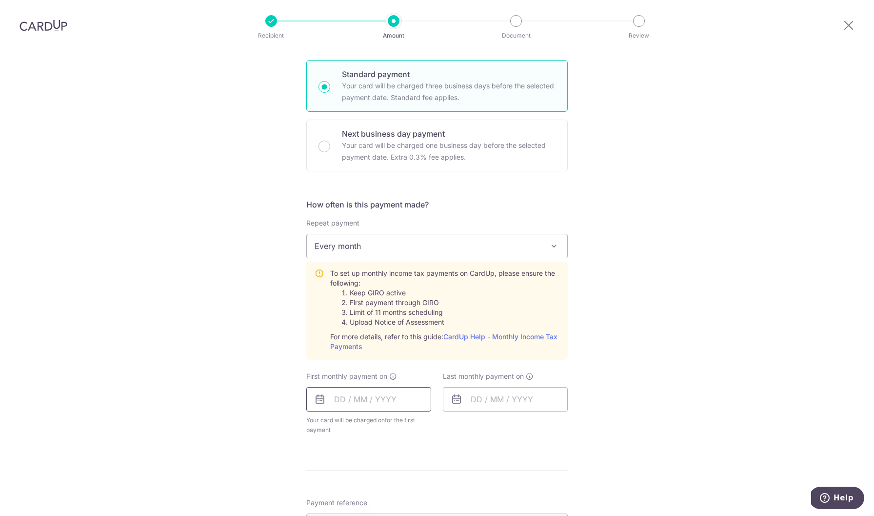
click at [357, 400] on input "text" at bounding box center [368, 399] width 125 height 24
click at [380, 508] on link "15" at bounding box center [385, 507] width 16 height 16
type input "[DATE]"
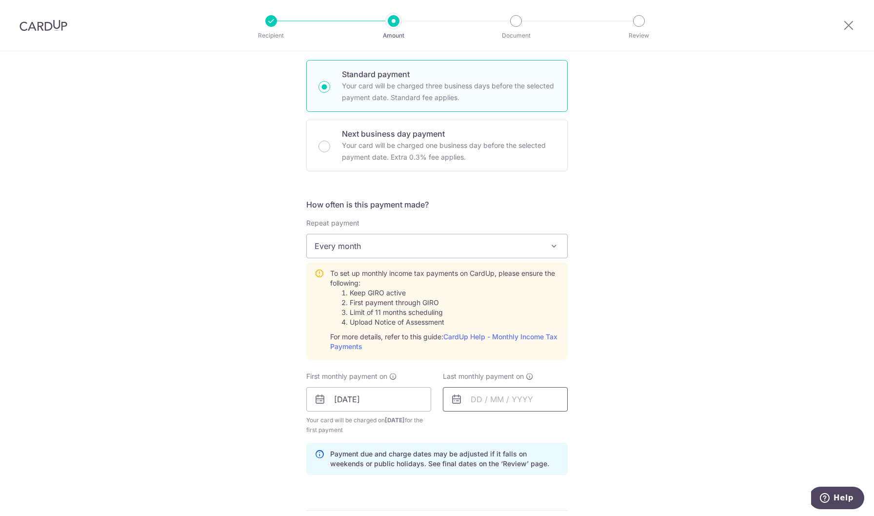
click at [492, 405] on input "text" at bounding box center [505, 399] width 125 height 24
click at [465, 506] on link "15" at bounding box center [463, 507] width 16 height 16
type input "[DATE]"
click at [279, 463] on div "Tell us more about your payment Enter one-time or monthly payment amount SGD 80…" at bounding box center [437, 326] width 874 height 1057
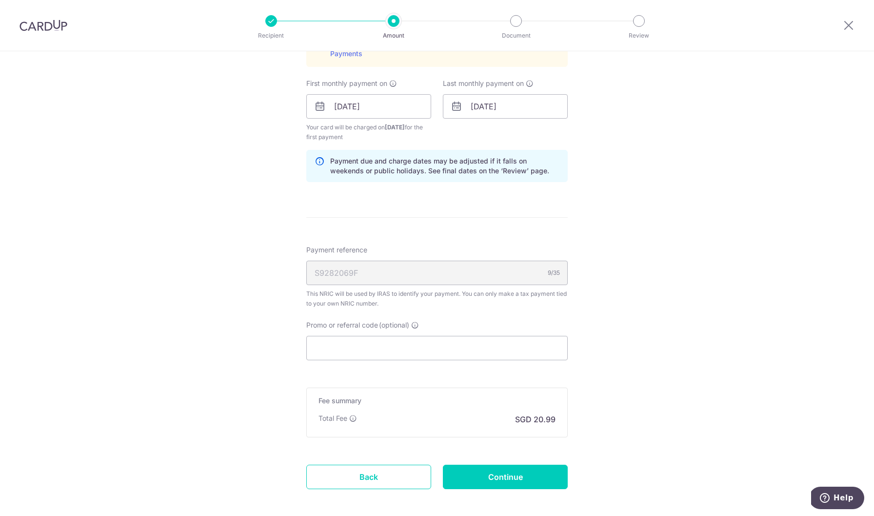
scroll to position [566, 0]
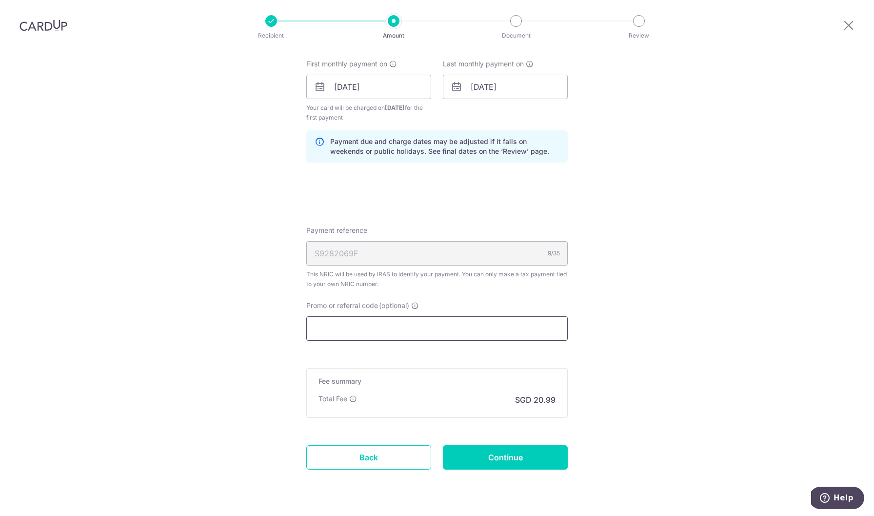
click at [388, 329] on input "Promo or referral code (optional)" at bounding box center [436, 328] width 261 height 24
paste input "OCBC90NMC"
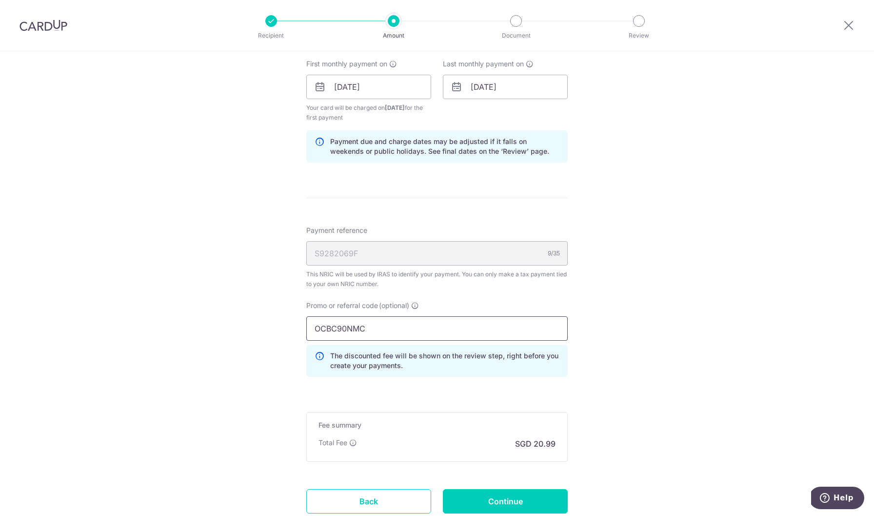
type input "OCBC90NMC"
click at [288, 388] on div "Tell us more about your payment Enter one-time or monthly payment amount SGD 80…" at bounding box center [437, 35] width 874 height 1101
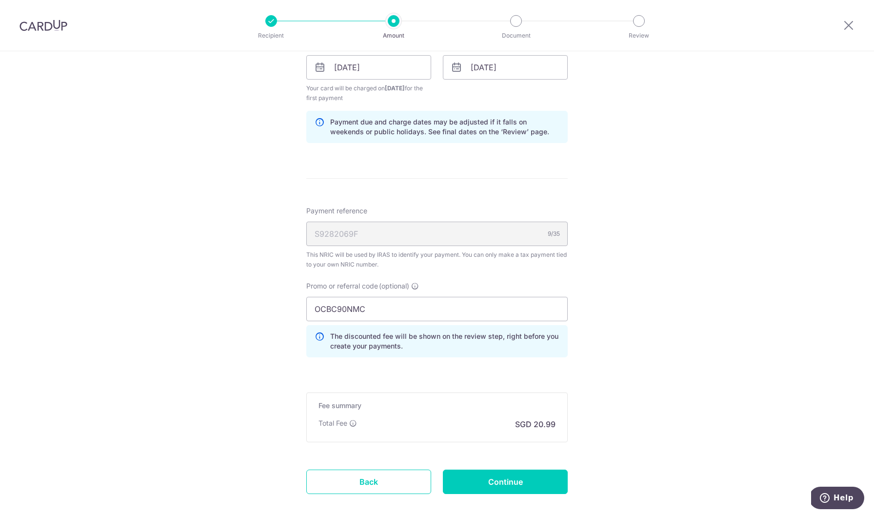
scroll to position [605, 0]
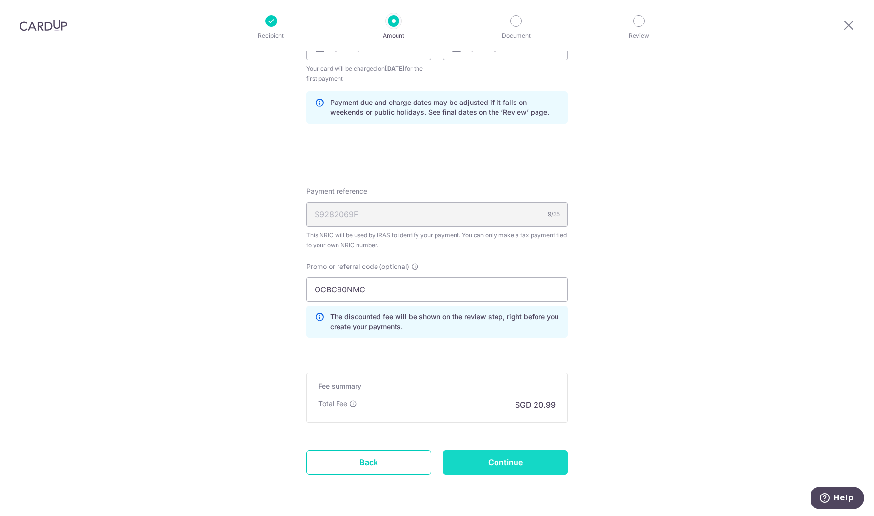
click at [529, 468] on input "Continue" at bounding box center [505, 462] width 125 height 24
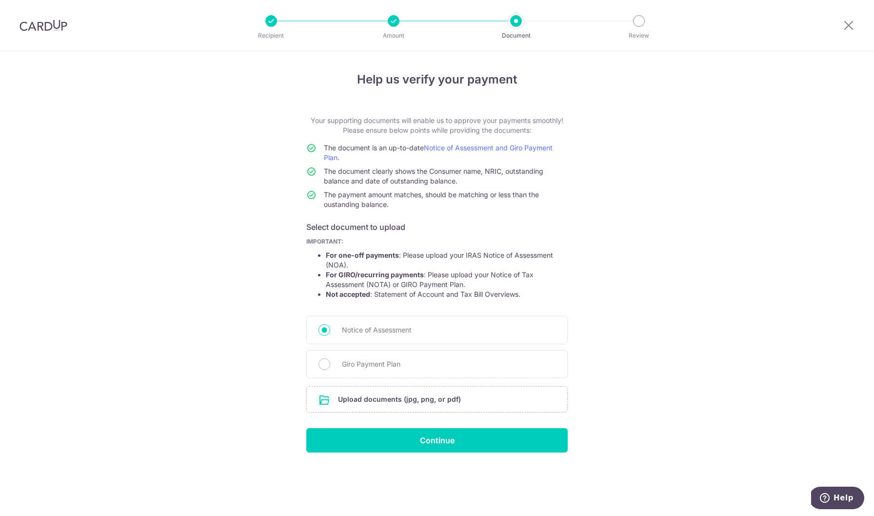
click at [576, 283] on div "Help us verify your payment Your supporting documents will enable us to approve…" at bounding box center [437, 283] width 874 height 464
click at [630, 247] on div "Help us verify your payment Your supporting documents will enable us to approve…" at bounding box center [437, 283] width 874 height 464
click at [419, 406] on input "file" at bounding box center [437, 398] width 260 height 25
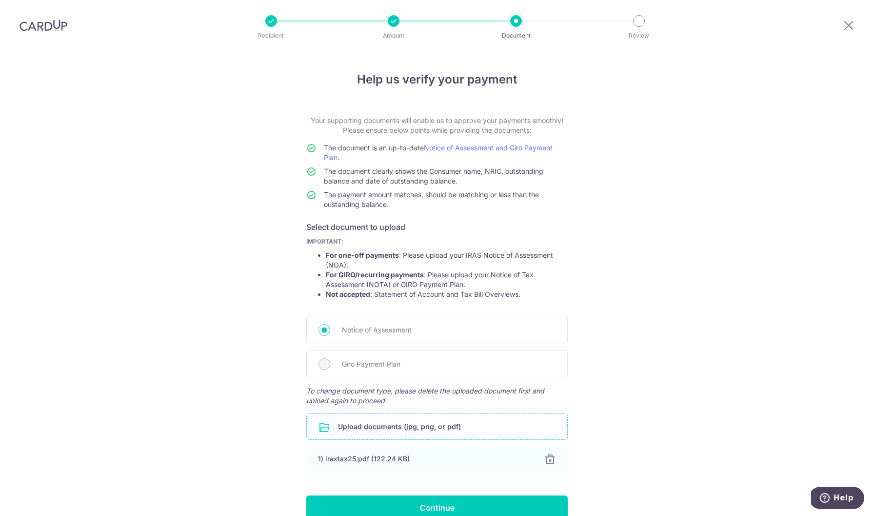
click at [294, 392] on div "Help us verify your payment Your supporting documents will enable us to approve…" at bounding box center [437, 308] width 874 height 514
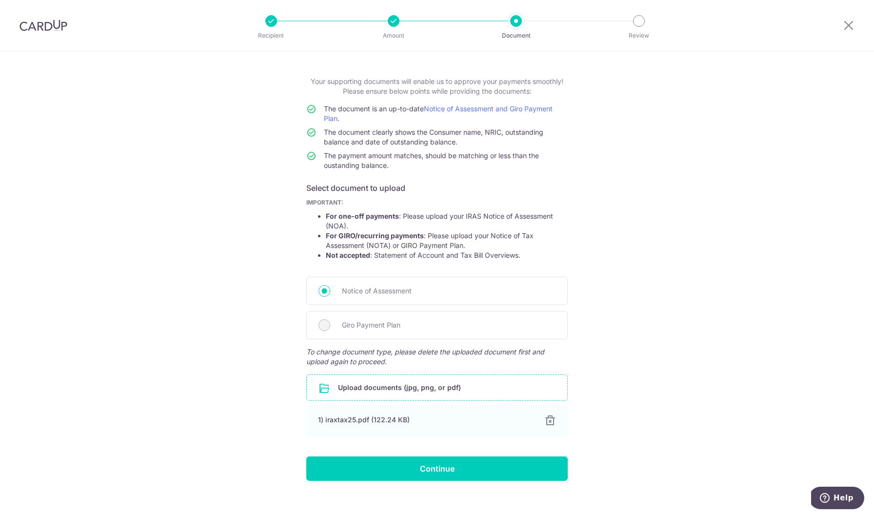
scroll to position [50, 0]
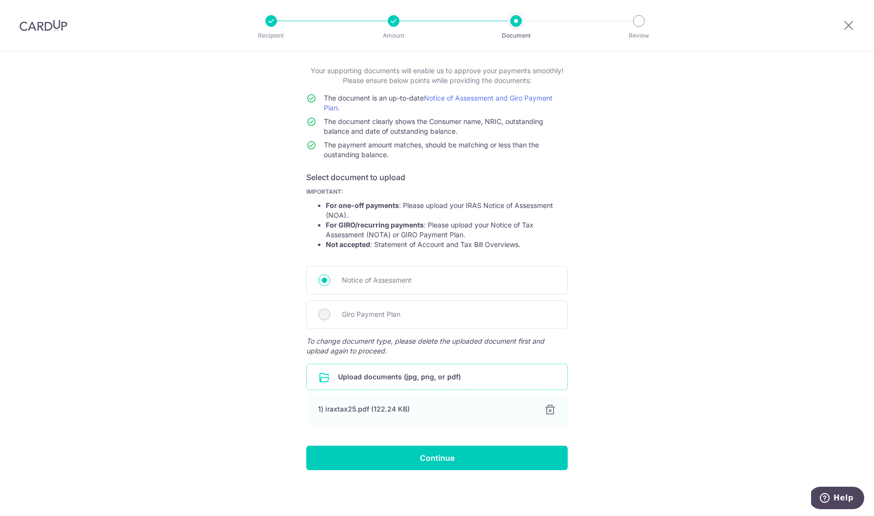
click at [351, 374] on input "file" at bounding box center [437, 376] width 260 height 25
click at [342, 316] on span "Giro Payment Plan" at bounding box center [449, 314] width 214 height 12
click at [316, 314] on div "Giro Payment Plan" at bounding box center [436, 314] width 261 height 28
click at [342, 274] on span "Notice of Assessment" at bounding box center [449, 280] width 214 height 12
click at [330, 274] on input "Notice of Assessment" at bounding box center [324, 280] width 12 height 12
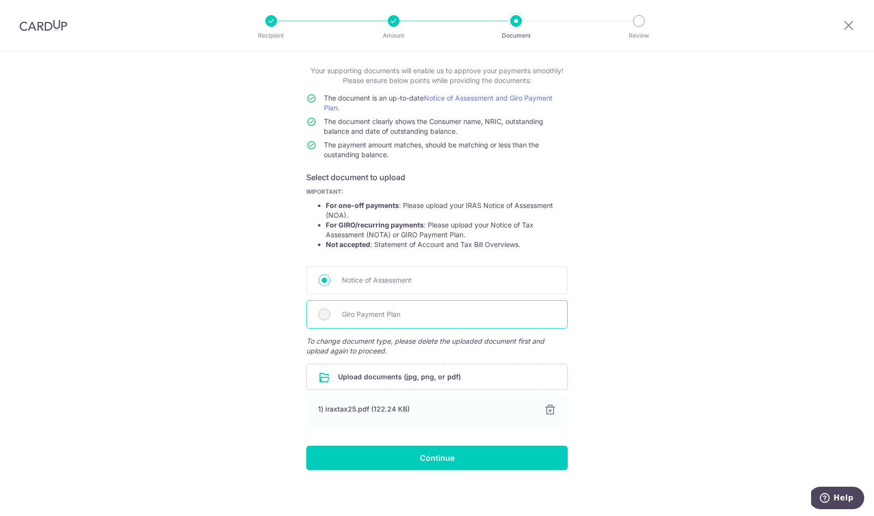
click at [328, 309] on div "Giro Payment Plan" at bounding box center [436, 314] width 261 height 28
click at [354, 315] on span "Giro Payment Plan" at bounding box center [449, 314] width 214 height 12
click at [332, 378] on input "file" at bounding box center [437, 376] width 260 height 25
click at [324, 280] on input "Notice of Assessment" at bounding box center [324, 280] width 12 height 12
click at [326, 228] on strong "For GIRO/recurring payments" at bounding box center [375, 224] width 98 height 8
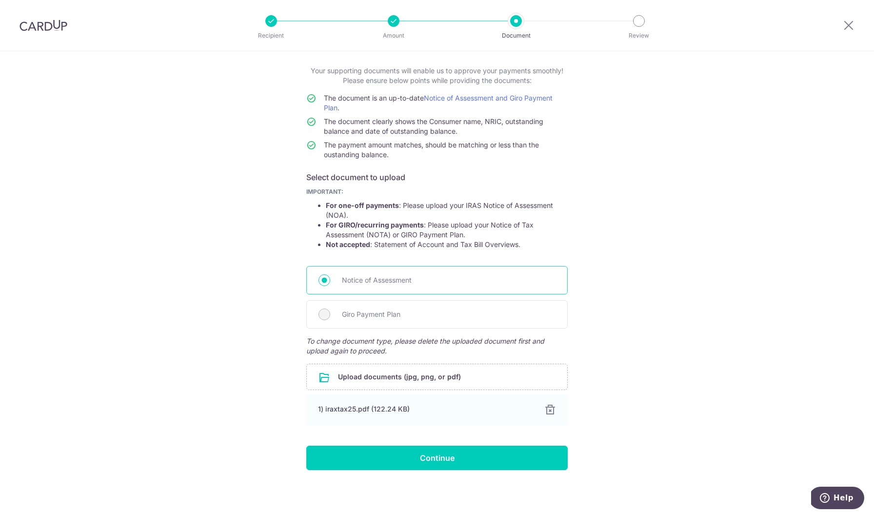
click at [325, 280] on input "Notice of Assessment" at bounding box center [324, 280] width 12 height 12
click at [322, 323] on div "Giro Payment Plan" at bounding box center [436, 314] width 261 height 28
click at [323, 320] on div "Giro Payment Plan" at bounding box center [436, 314] width 261 height 28
click at [384, 314] on span "Giro Payment Plan" at bounding box center [449, 314] width 214 height 12
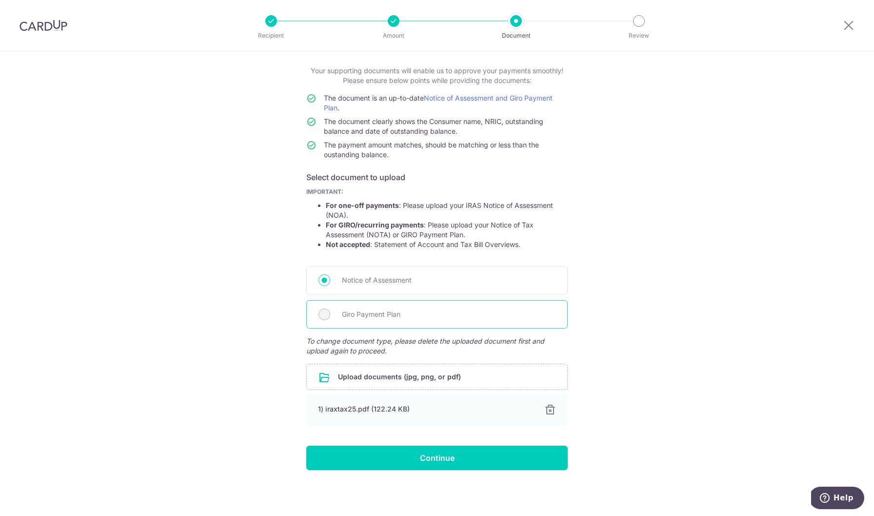
click at [377, 315] on span "Giro Payment Plan" at bounding box center [449, 314] width 214 height 12
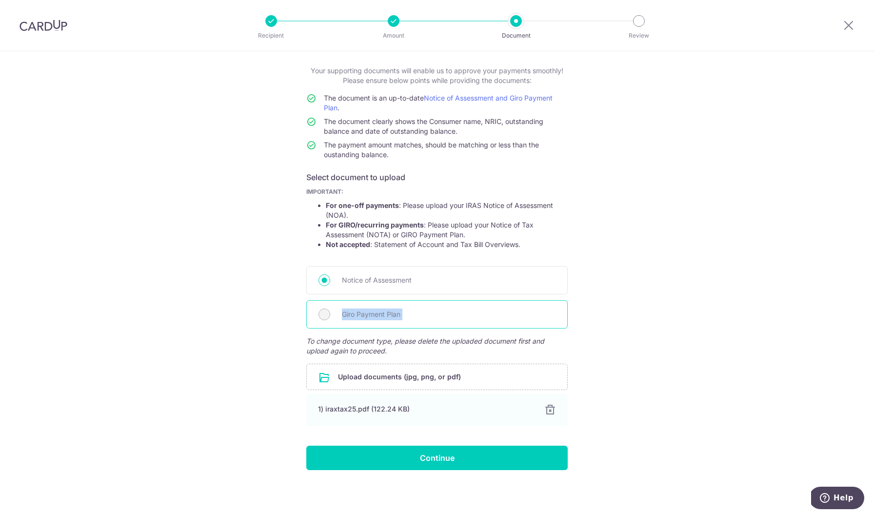
click at [342, 317] on span "Giro Payment Plan" at bounding box center [449, 314] width 214 height 12
click at [550, 413] on div at bounding box center [550, 410] width 12 height 12
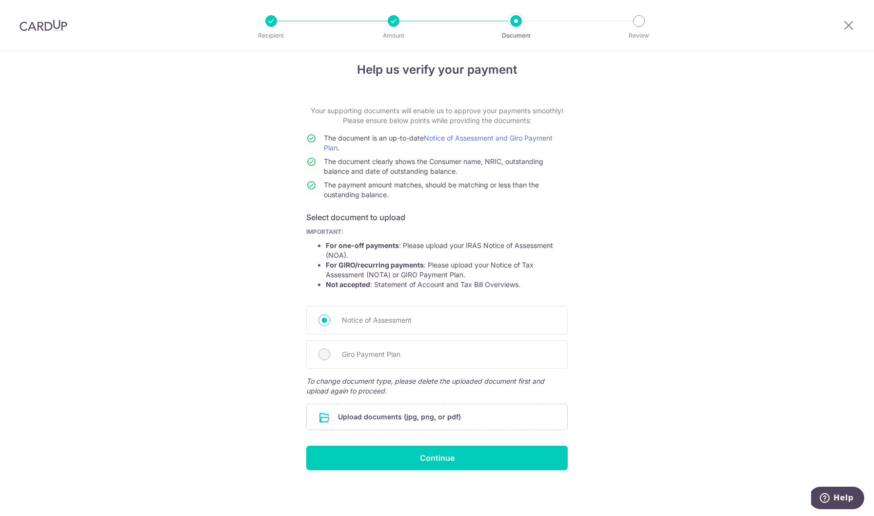
scroll to position [0, 0]
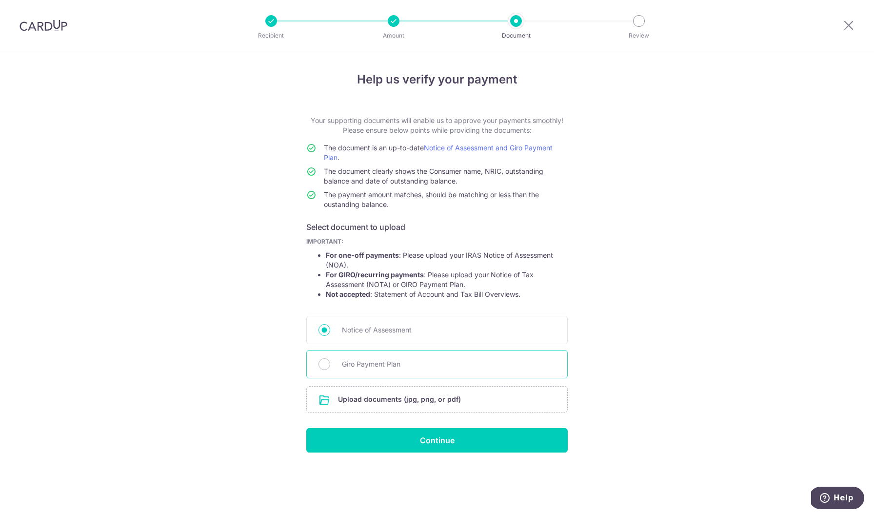
click at [356, 365] on span "Giro Payment Plan" at bounding box center [449, 364] width 214 height 12
click at [330, 365] on input "Giro Payment Plan" at bounding box center [324, 364] width 12 height 12
radio input "true"
click at [367, 401] on input "file" at bounding box center [437, 398] width 260 height 25
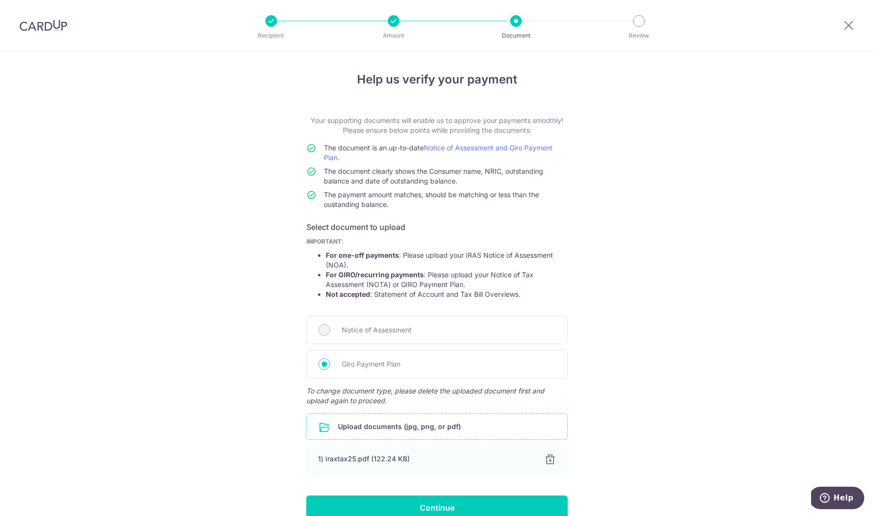
click at [212, 415] on div "Help us verify your payment Your supporting documents will enable us to approve…" at bounding box center [437, 308] width 874 height 514
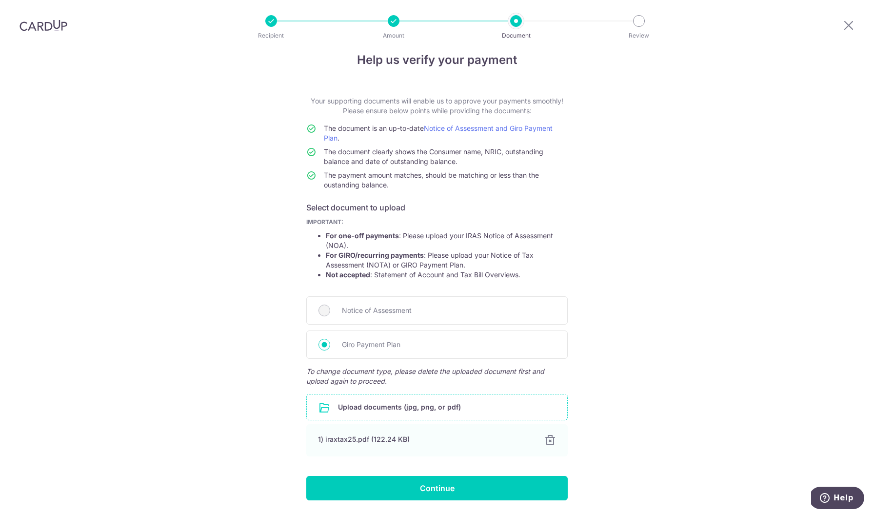
scroll to position [39, 0]
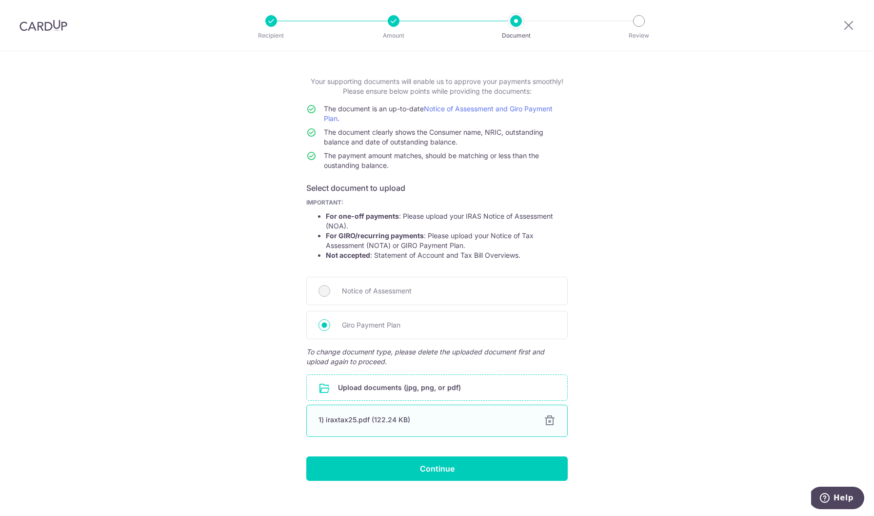
click at [349, 420] on div "1) iraxtax25.pdf (122.24 KB)" at bounding box center [425, 420] width 214 height 10
click at [439, 419] on div "1) iraxtax25.pdf (122.24 KB)" at bounding box center [425, 420] width 214 height 10
click at [439, 384] on input "file" at bounding box center [437, 387] width 260 height 25
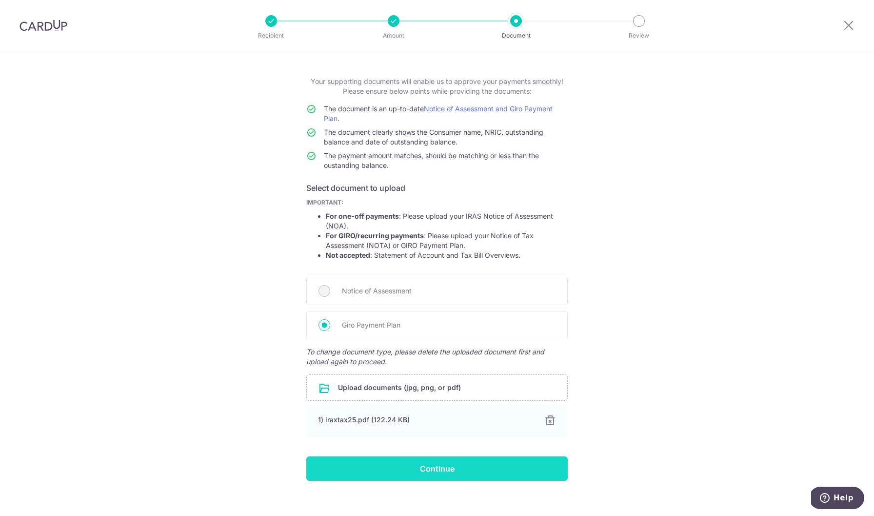
click at [512, 463] on input "Continue" at bounding box center [436, 468] width 261 height 24
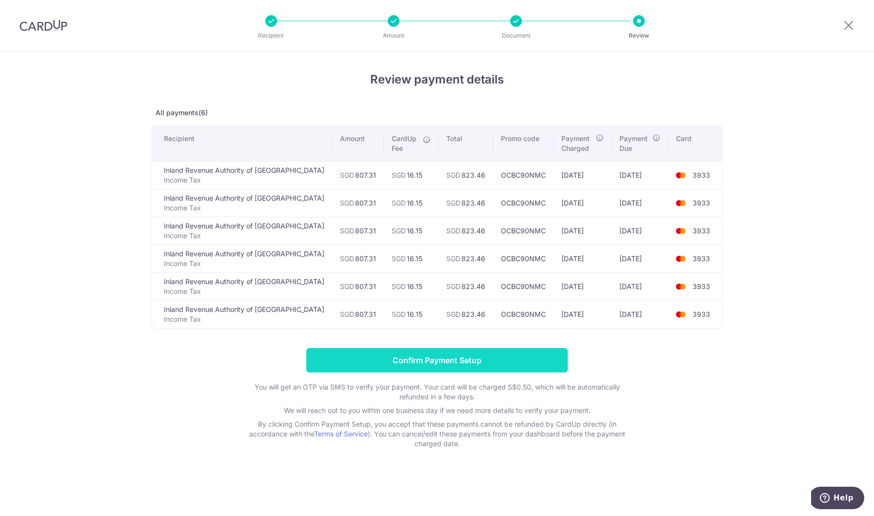
click at [427, 361] on input "Confirm Payment Setup" at bounding box center [436, 360] width 261 height 24
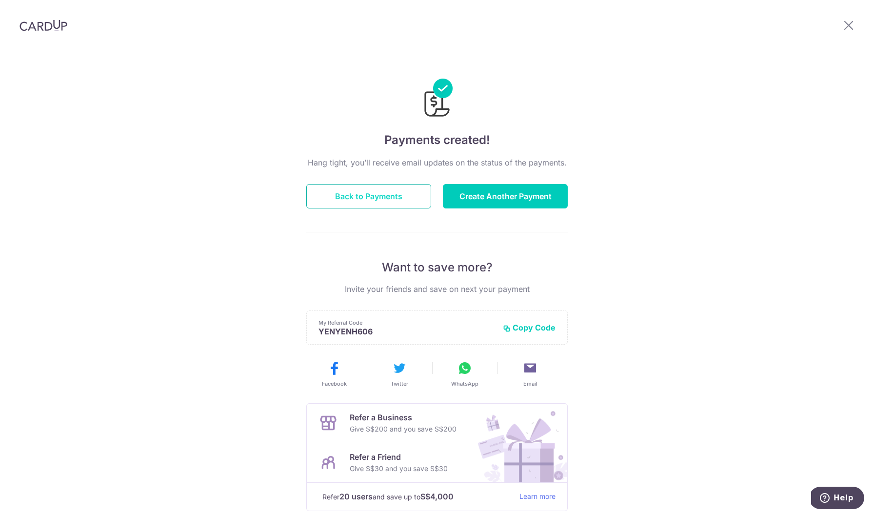
click at [407, 195] on button "Back to Payments" at bounding box center [368, 196] width 125 height 24
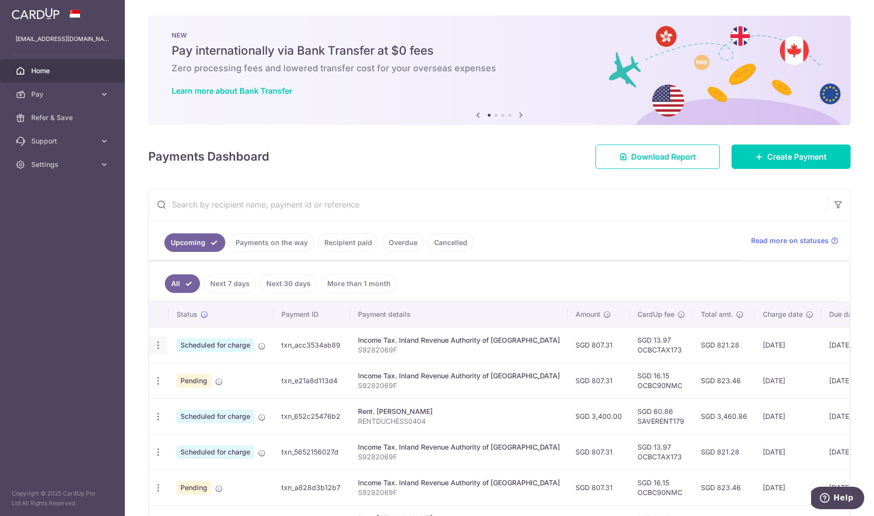
click at [158, 346] on icon "button" at bounding box center [158, 345] width 10 height 10
click at [191, 397] on span "Cancel payment" at bounding box center [210, 396] width 65 height 12
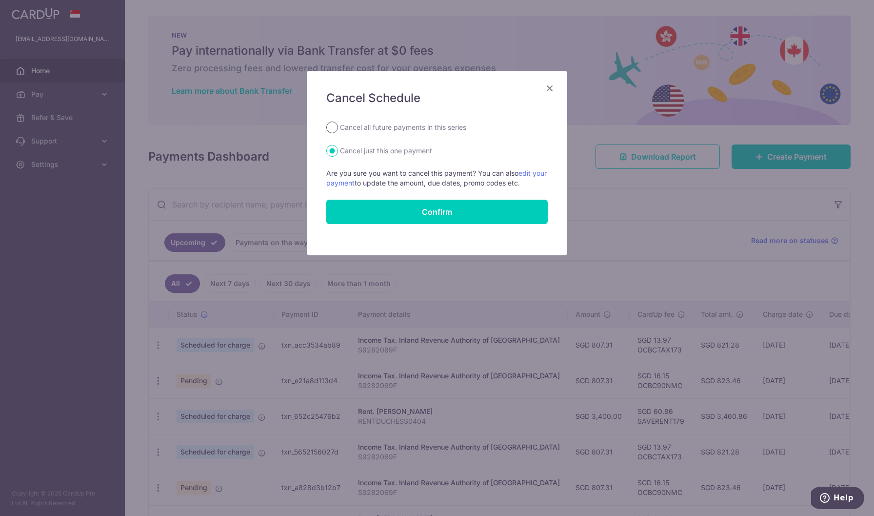
click at [332, 126] on input "Cancel all future payments in this series" at bounding box center [332, 127] width 12 height 12
radio input "true"
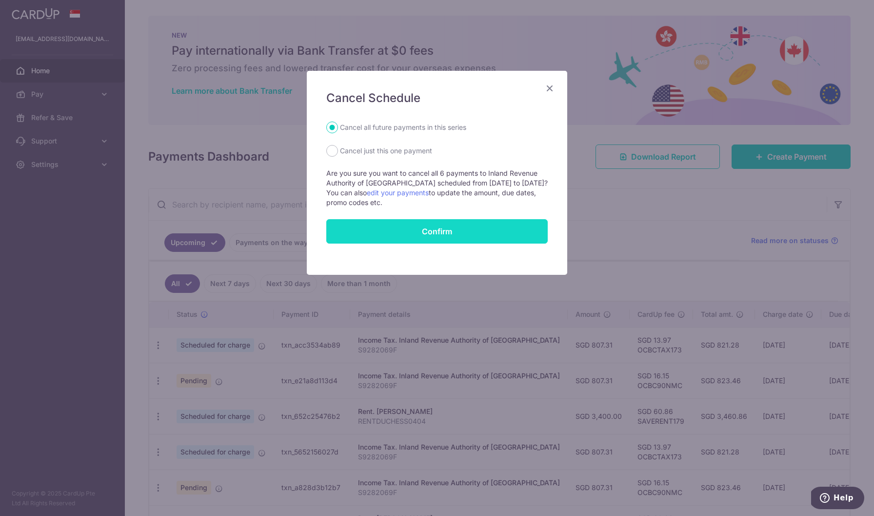
click at [370, 231] on button "Confirm" at bounding box center [436, 231] width 221 height 24
